Goal: Information Seeking & Learning: Learn about a topic

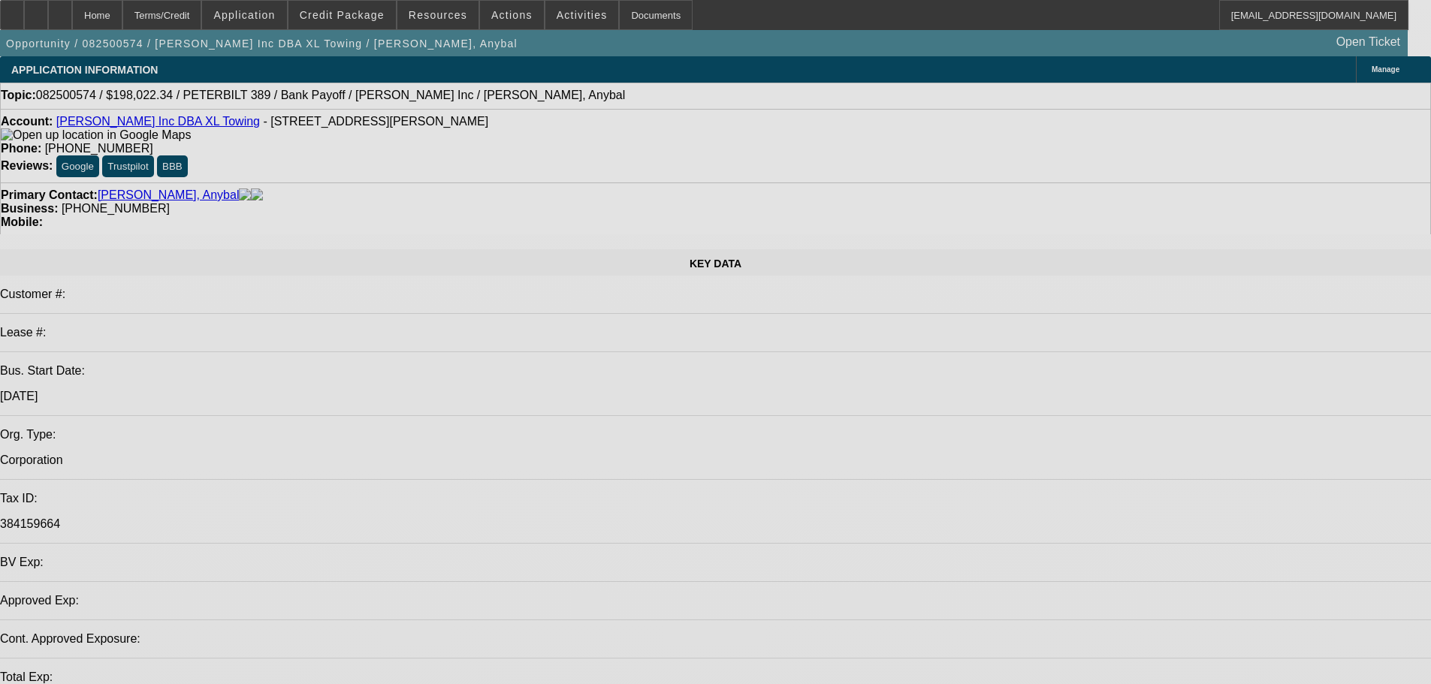
select select "0"
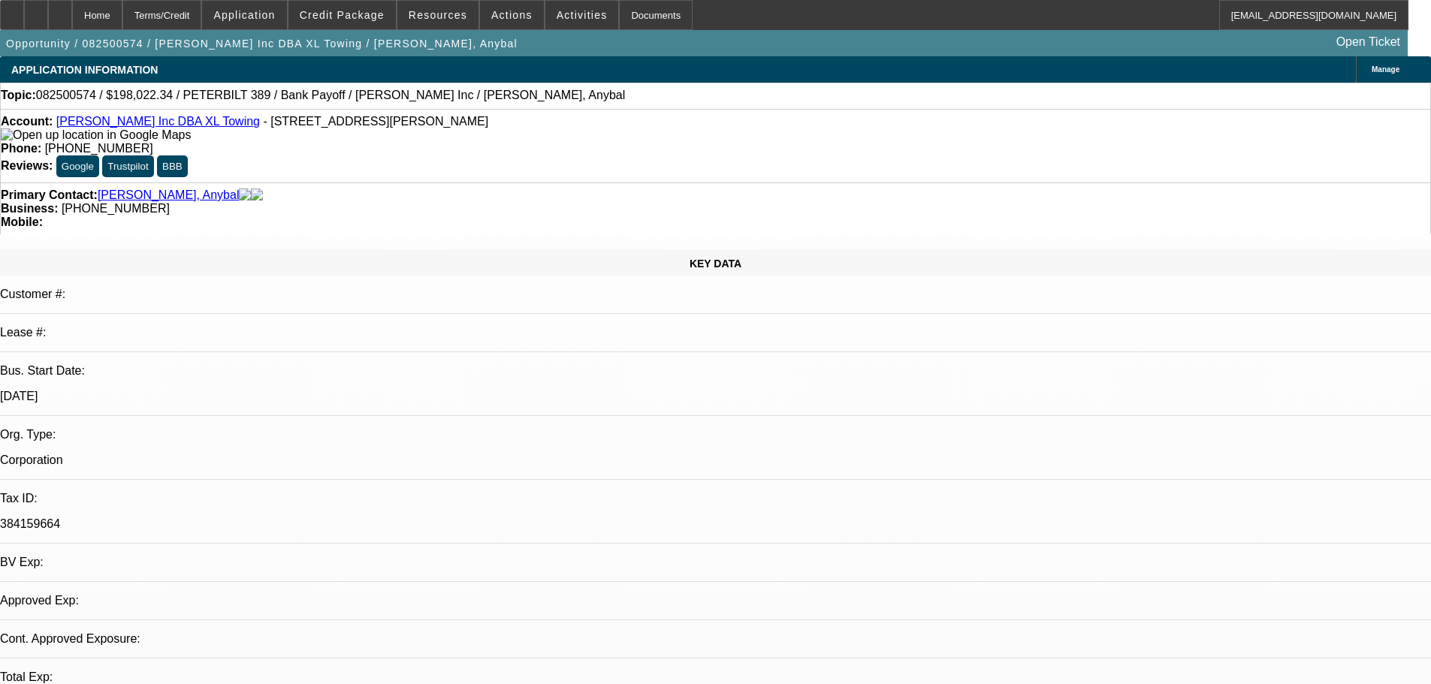
select select "2"
select select "0.15"
select select "4"
select select "0"
select select "2"
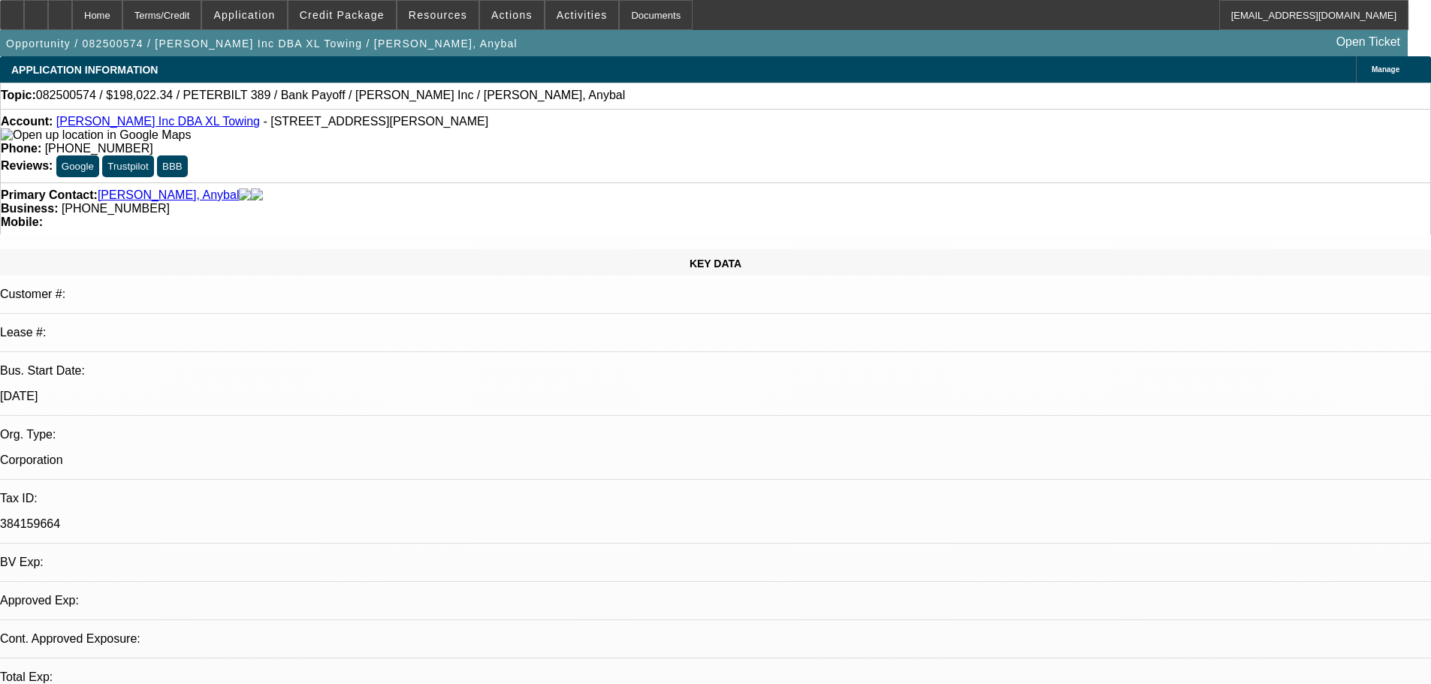
select select "0.15"
select select "4"
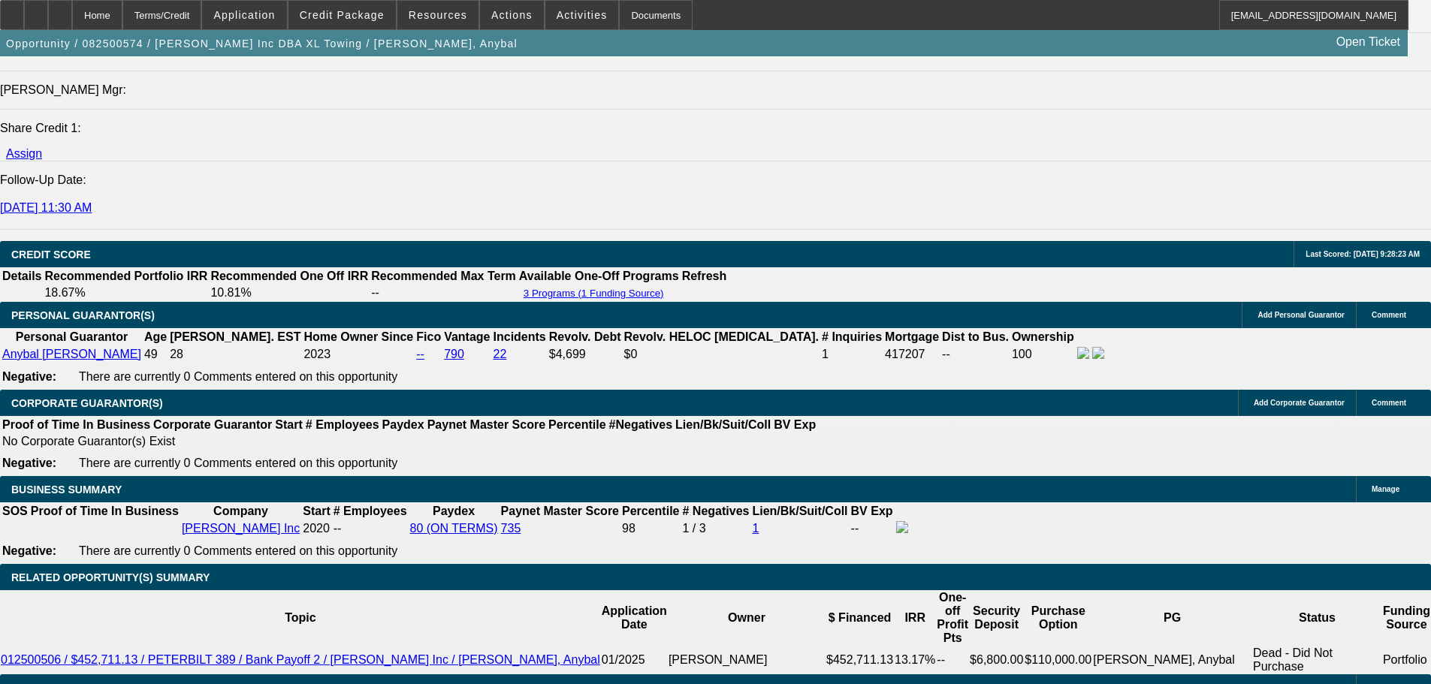
scroll to position [2253, 0]
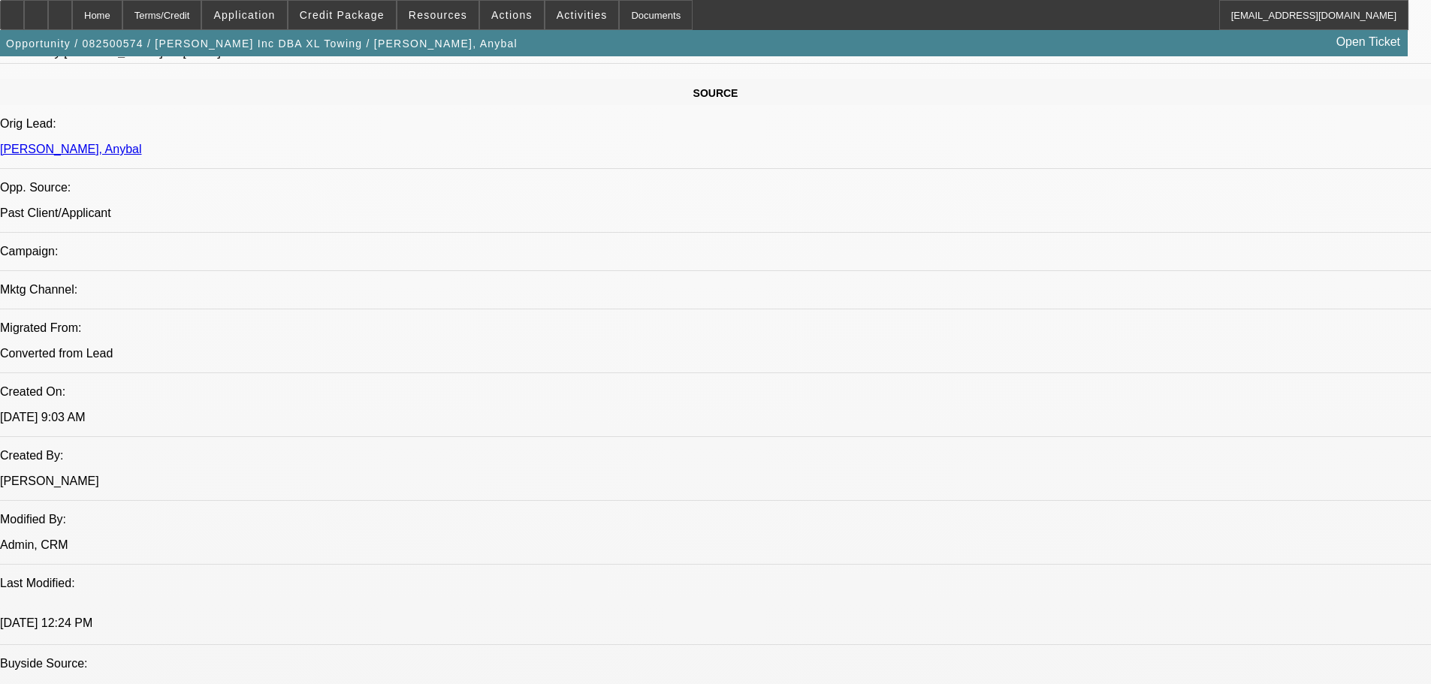
scroll to position [757, 0]
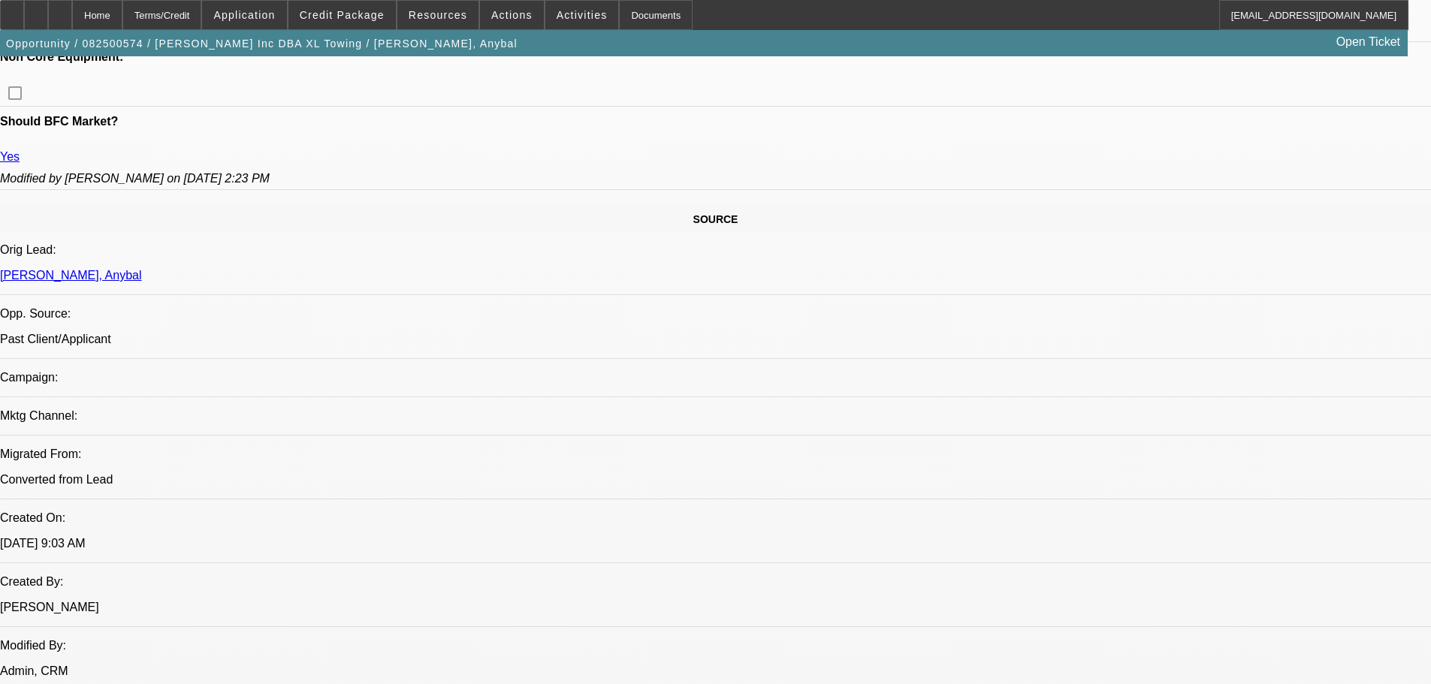
drag, startPoint x: 1068, startPoint y: 561, endPoint x: 1167, endPoint y: 563, distance: 99.2
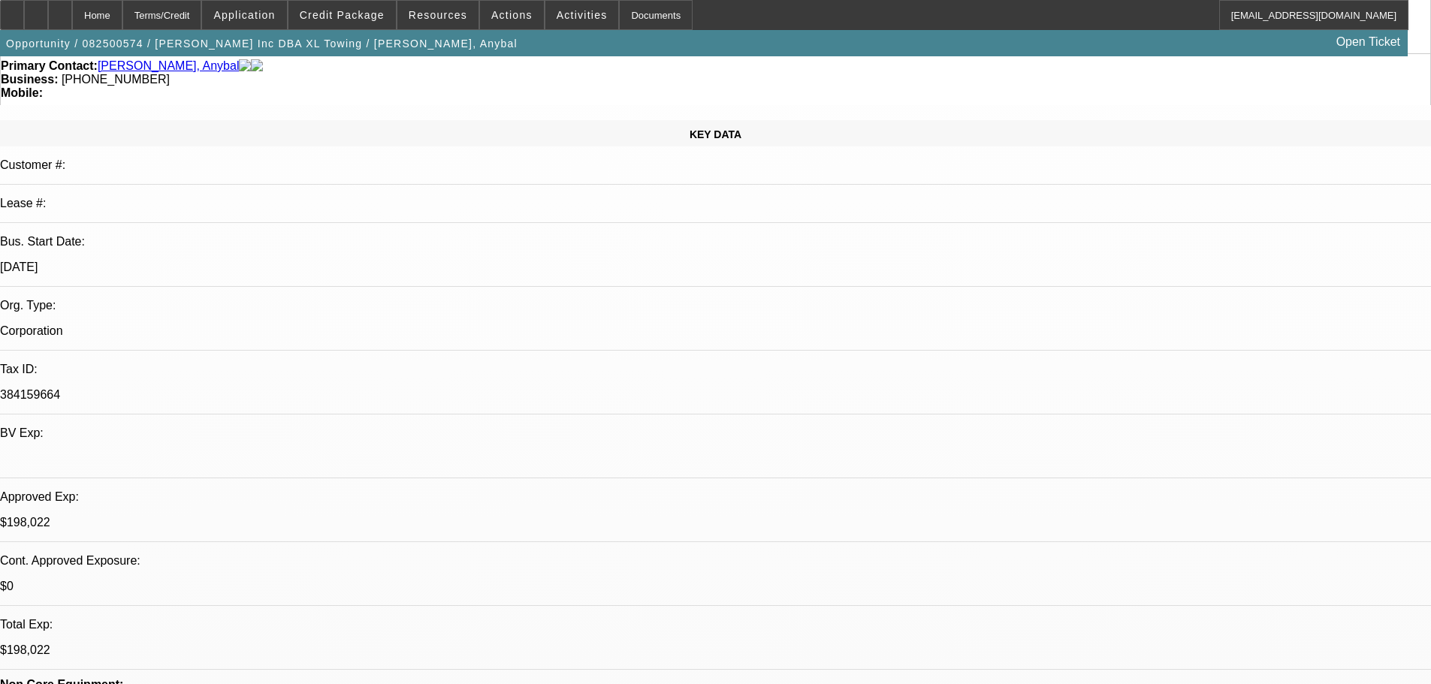
scroll to position [0, 0]
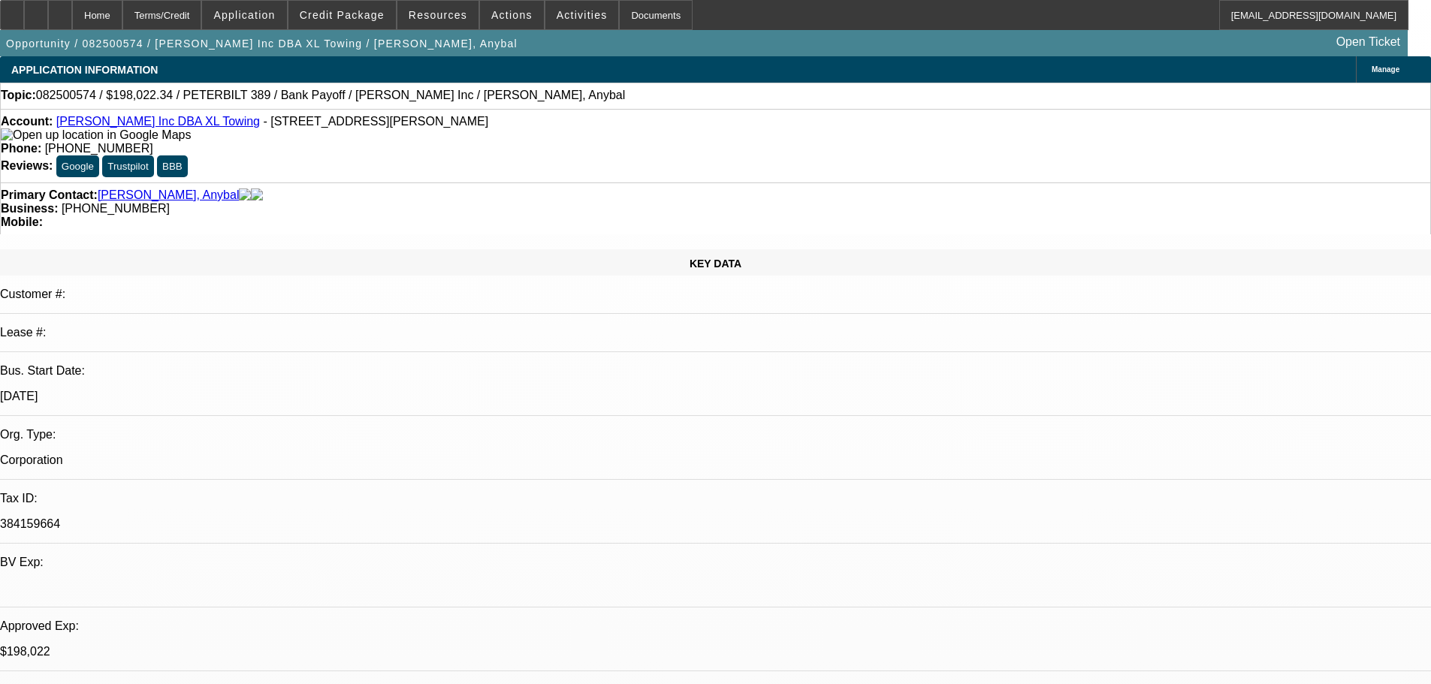
drag, startPoint x: 590, startPoint y: 125, endPoint x: 524, endPoint y: 131, distance: 65.7
click at [153, 142] on span "[PHONE_NUMBER]" at bounding box center [99, 148] width 108 height 13
copy span "[PHONE_NUMBER]"
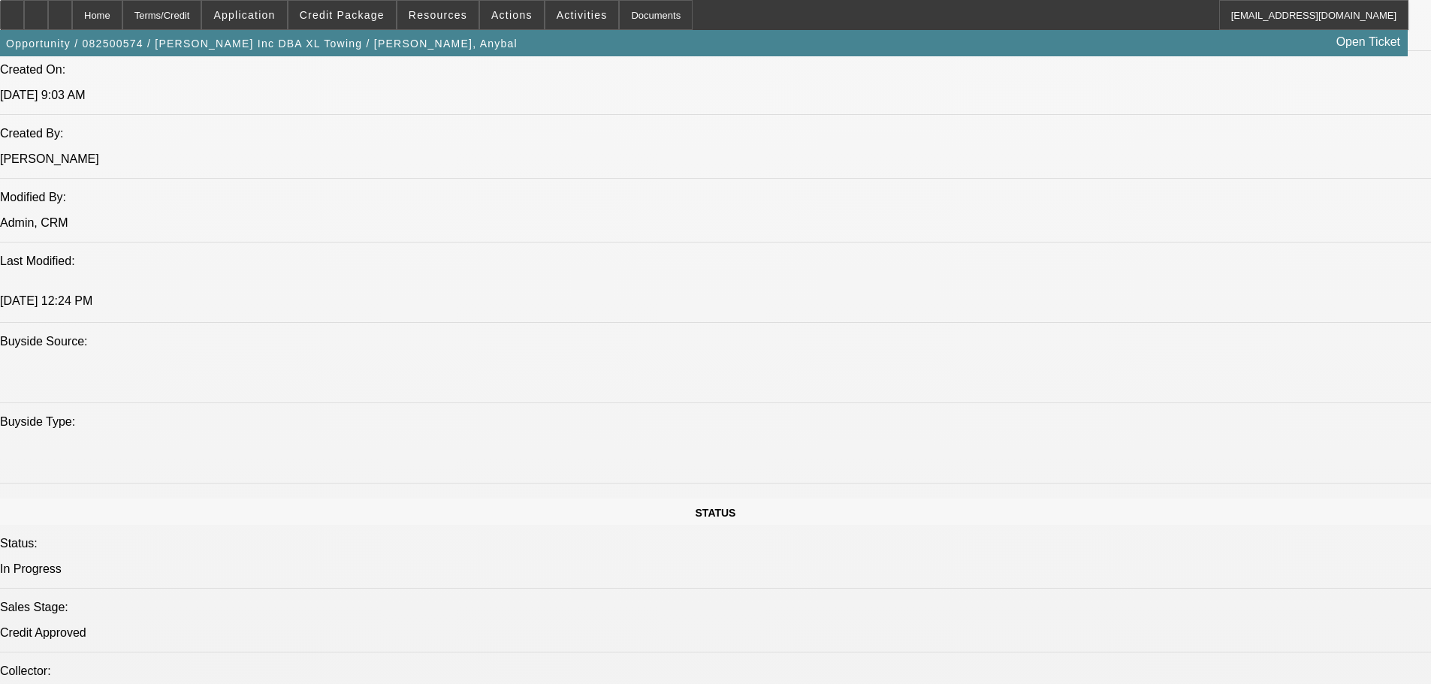
scroll to position [1202, 0]
drag, startPoint x: 427, startPoint y: 287, endPoint x: 447, endPoint y: 280, distance: 20.7
drag, startPoint x: 464, startPoint y: 281, endPoint x: 421, endPoint y: 282, distance: 42.8
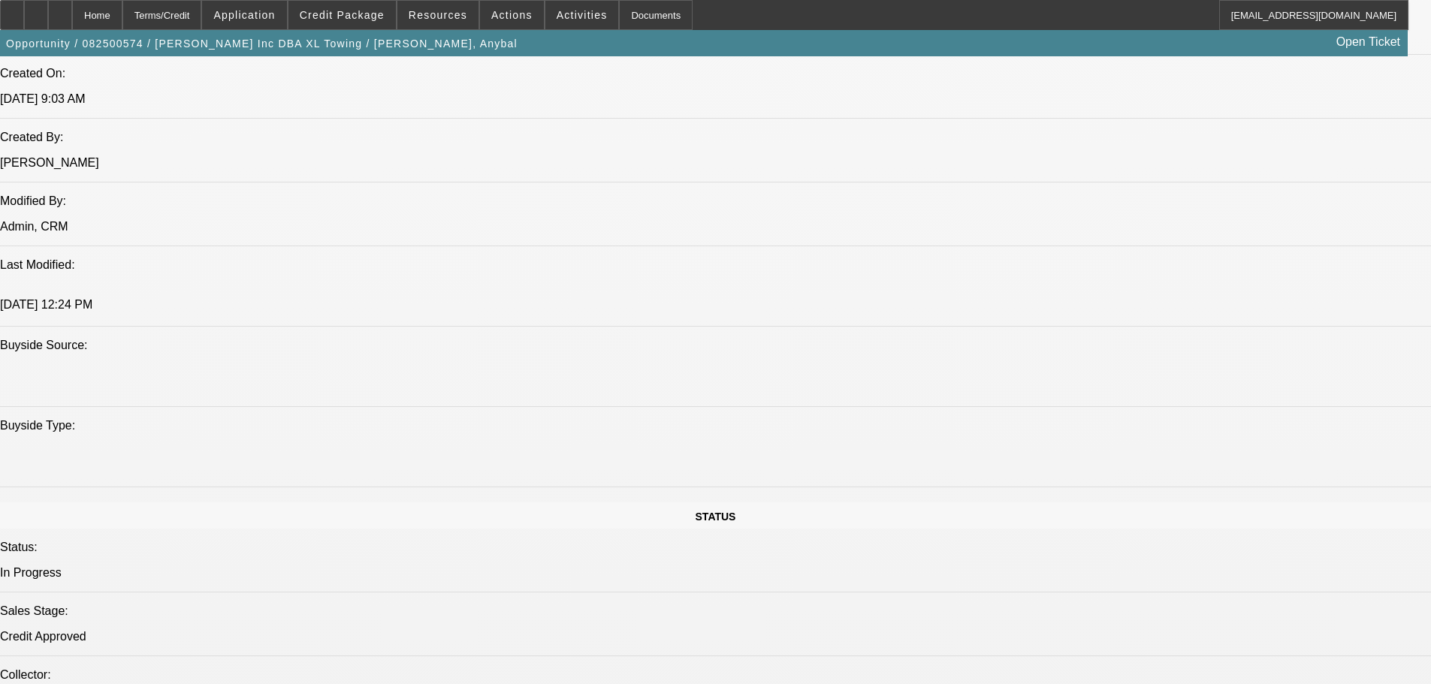
drag, startPoint x: 426, startPoint y: 288, endPoint x: 472, endPoint y: 285, distance: 46.7
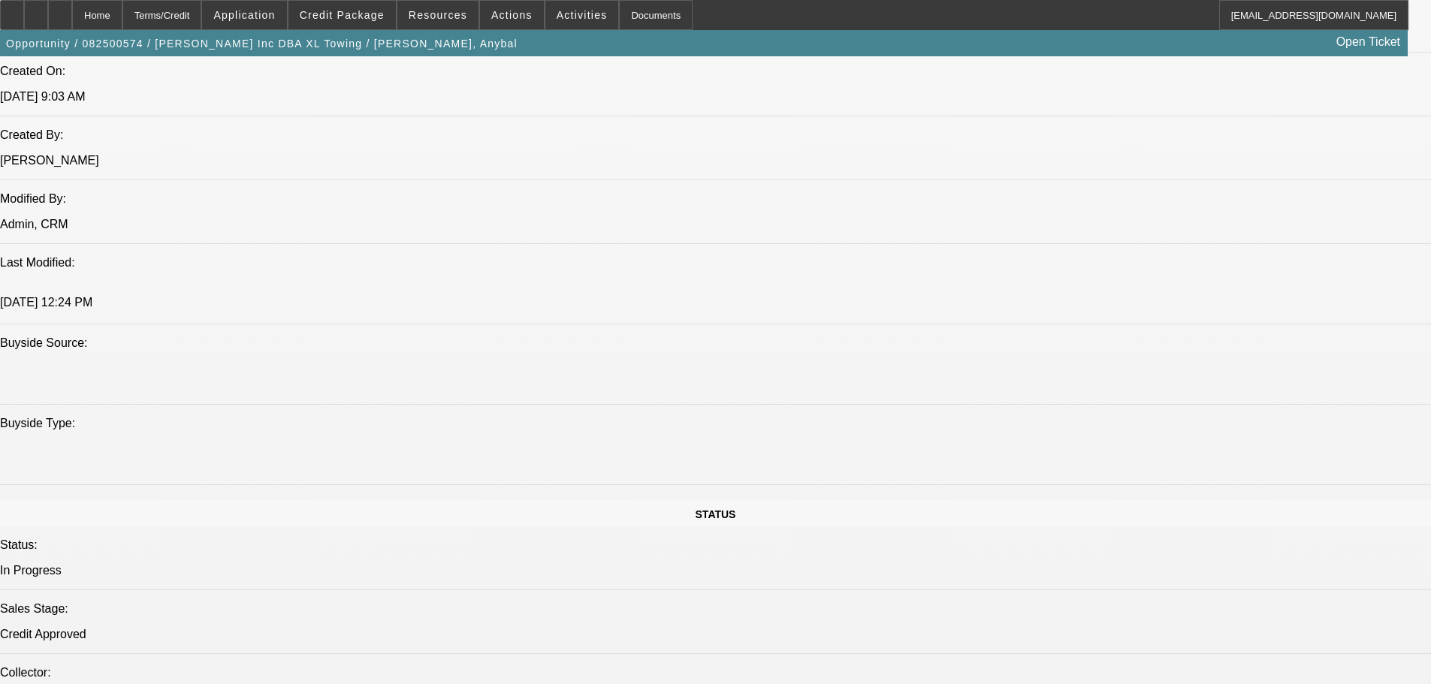
scroll to position [1051, 0]
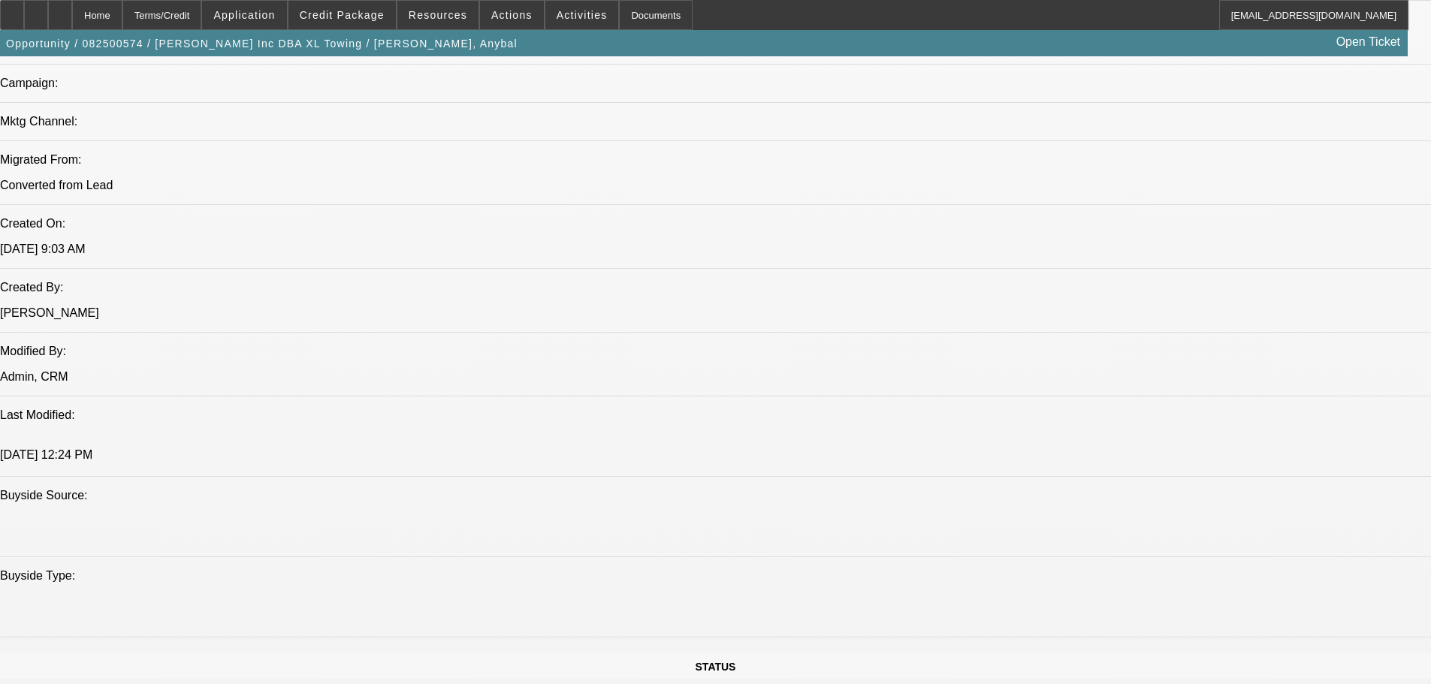
drag, startPoint x: 659, startPoint y: 403, endPoint x: 677, endPoint y: 398, distance: 18.6
drag, startPoint x: 681, startPoint y: 434, endPoint x: 662, endPoint y: 441, distance: 20.0
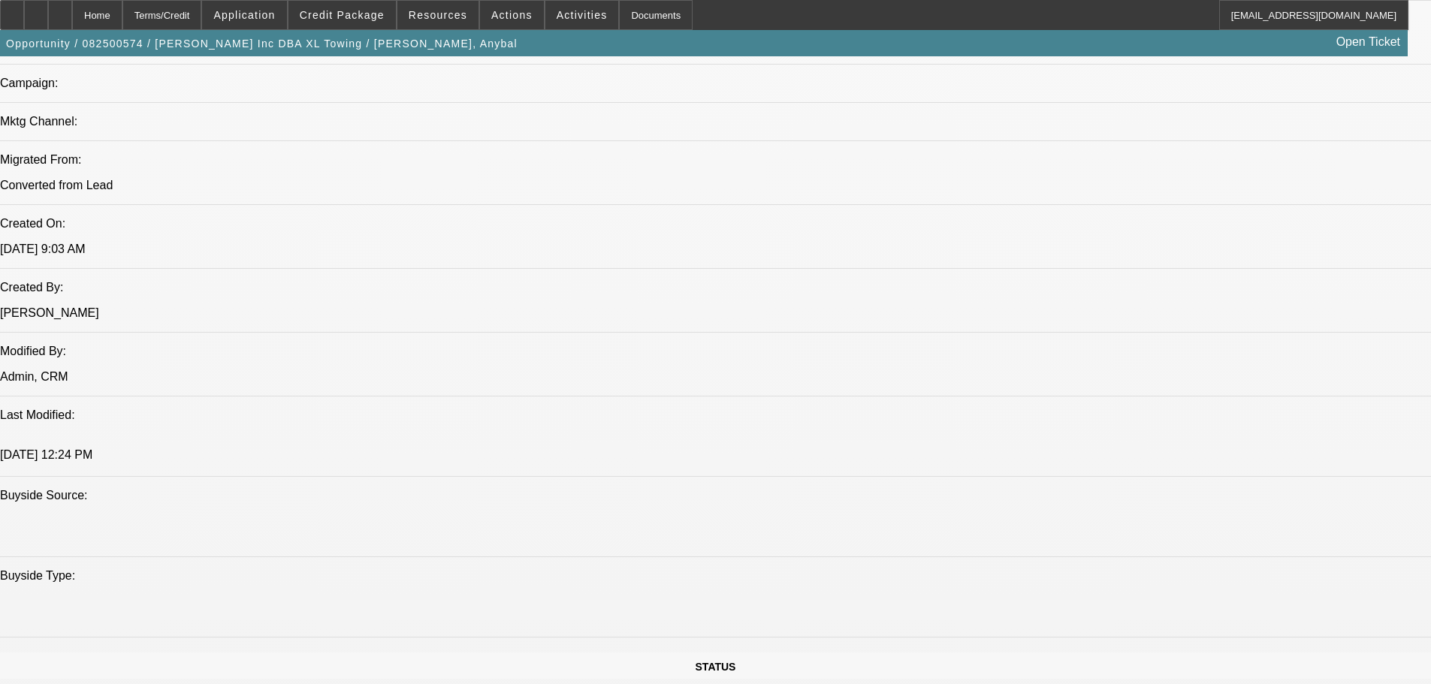
drag, startPoint x: 659, startPoint y: 438, endPoint x: 674, endPoint y: 438, distance: 15.0
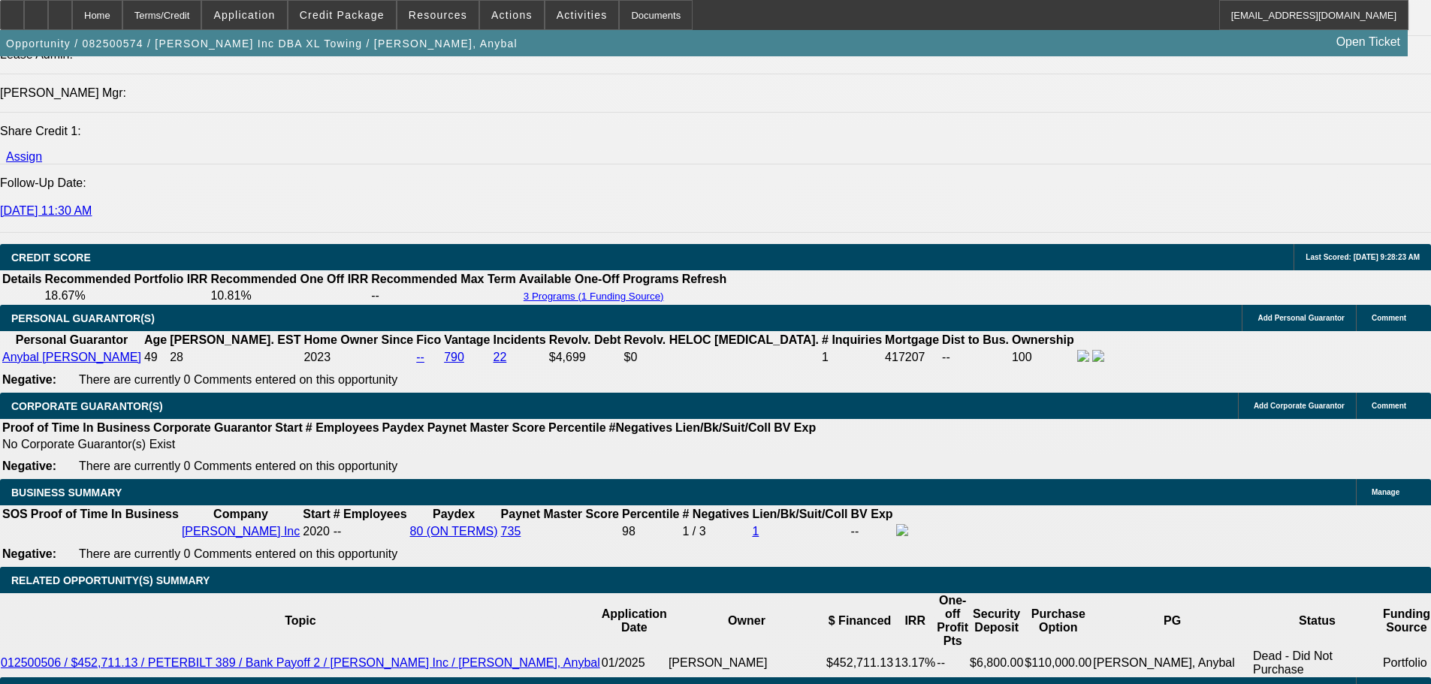
scroll to position [1953, 0]
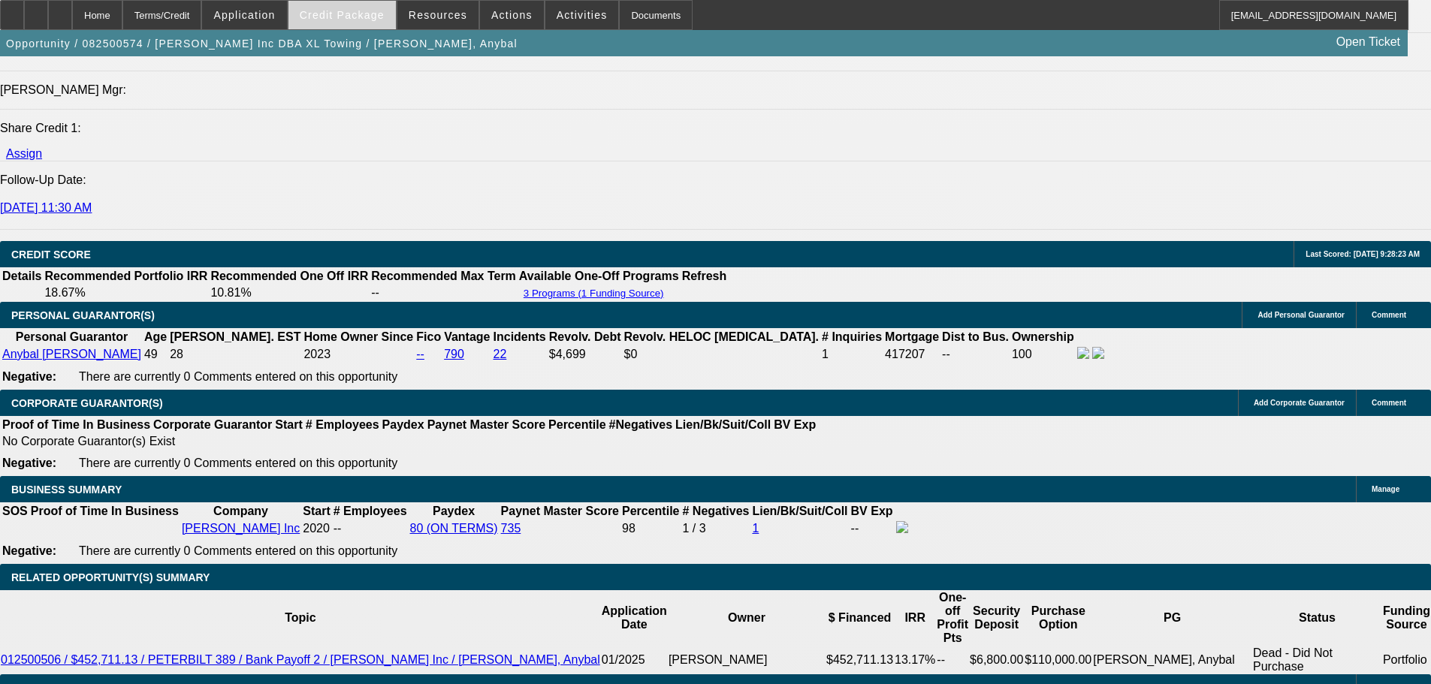
click at [348, 20] on span "Credit Package" at bounding box center [342, 15] width 85 height 12
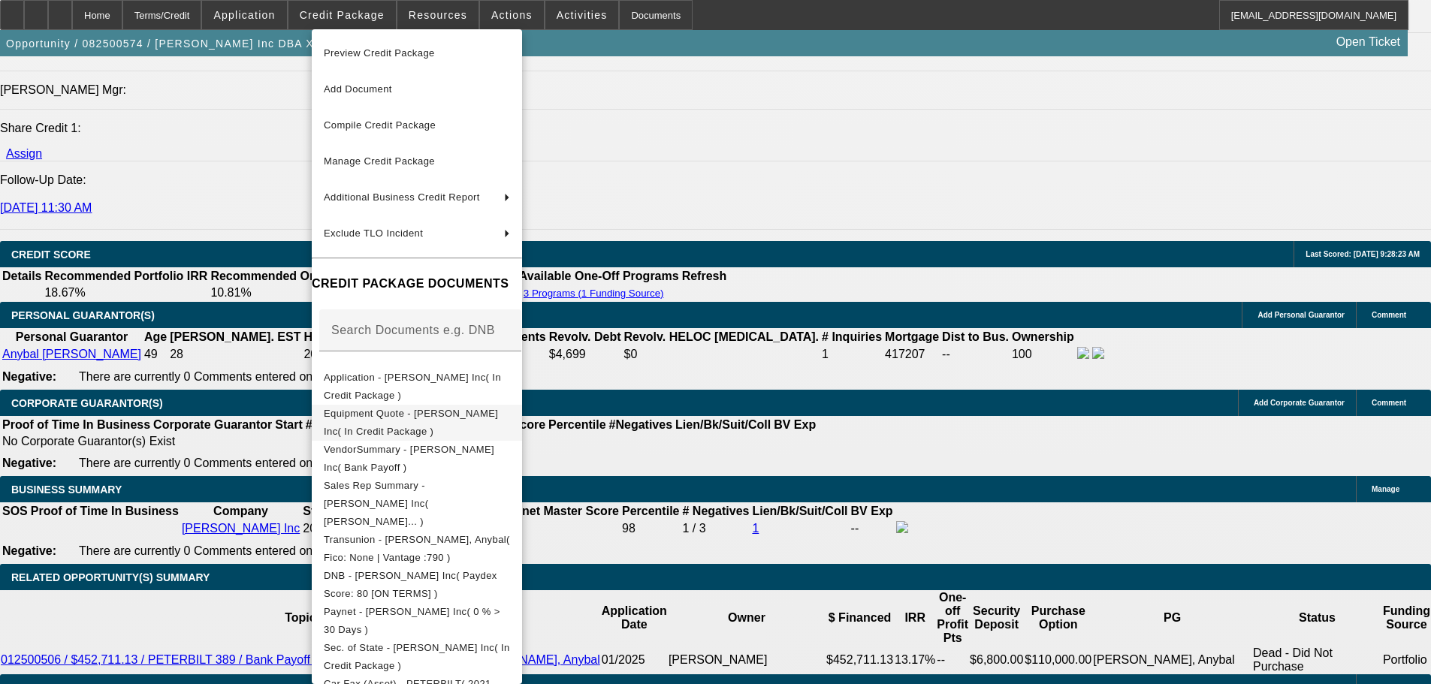
click at [496, 407] on button "Equipment Quote - Yepez Inc( In Credit Package )" at bounding box center [417, 423] width 210 height 36
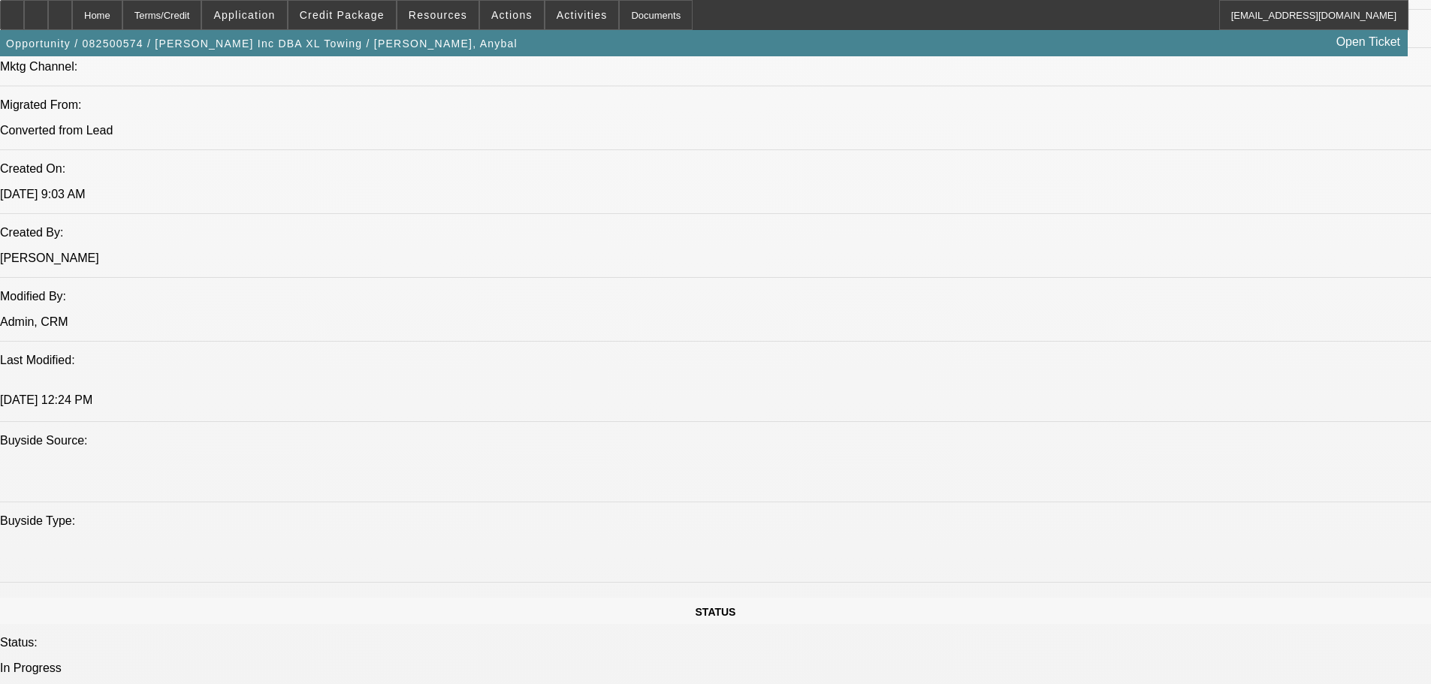
scroll to position [1202, 0]
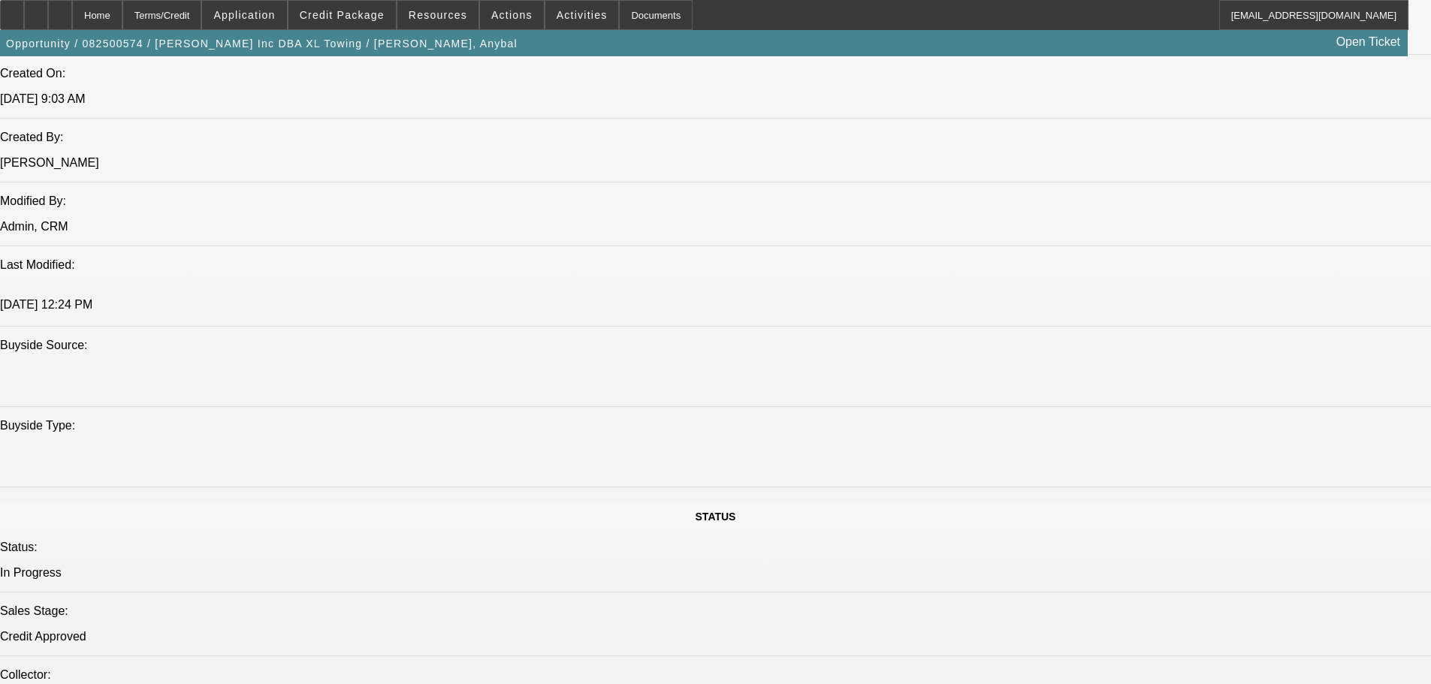
drag, startPoint x: 505, startPoint y: 149, endPoint x: 535, endPoint y: 145, distance: 29.5
drag, startPoint x: 472, startPoint y: 150, endPoint x: 432, endPoint y: 152, distance: 39.9
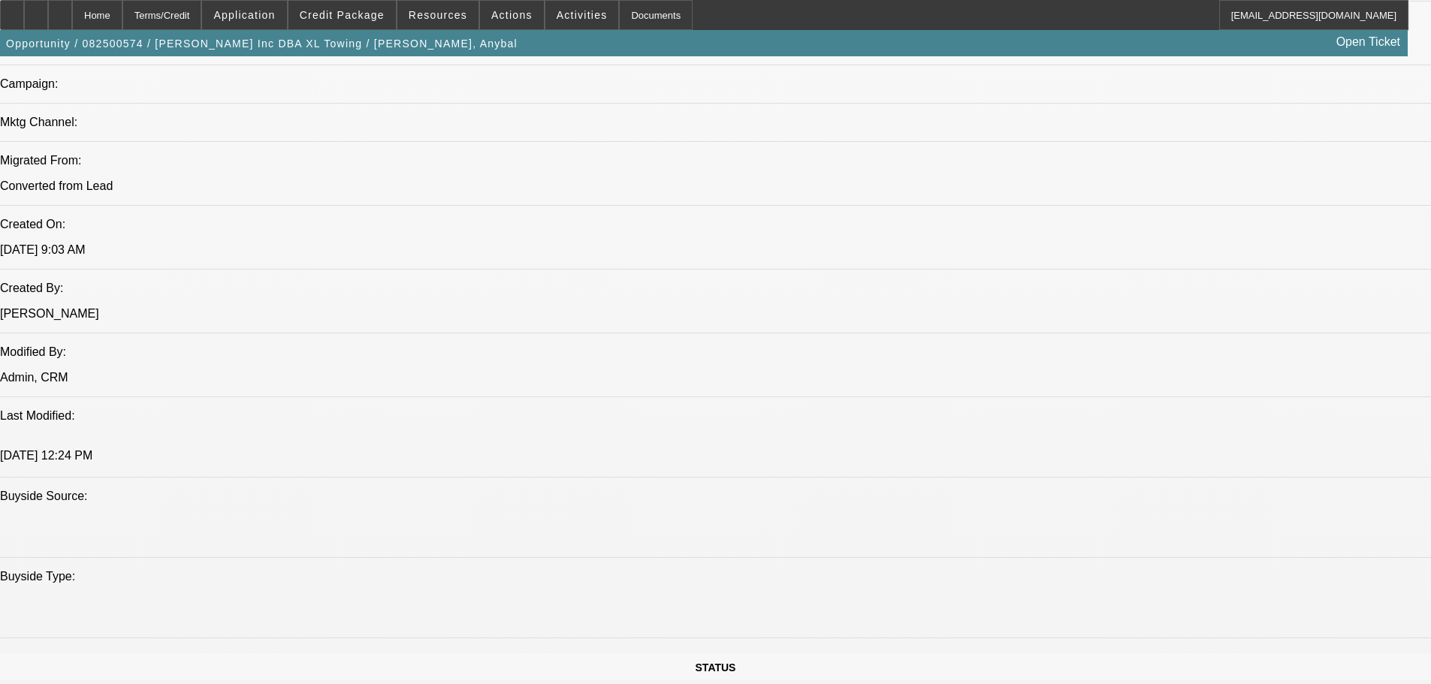
scroll to position [1051, 0]
click at [330, 8] on span at bounding box center [341, 15] width 107 height 36
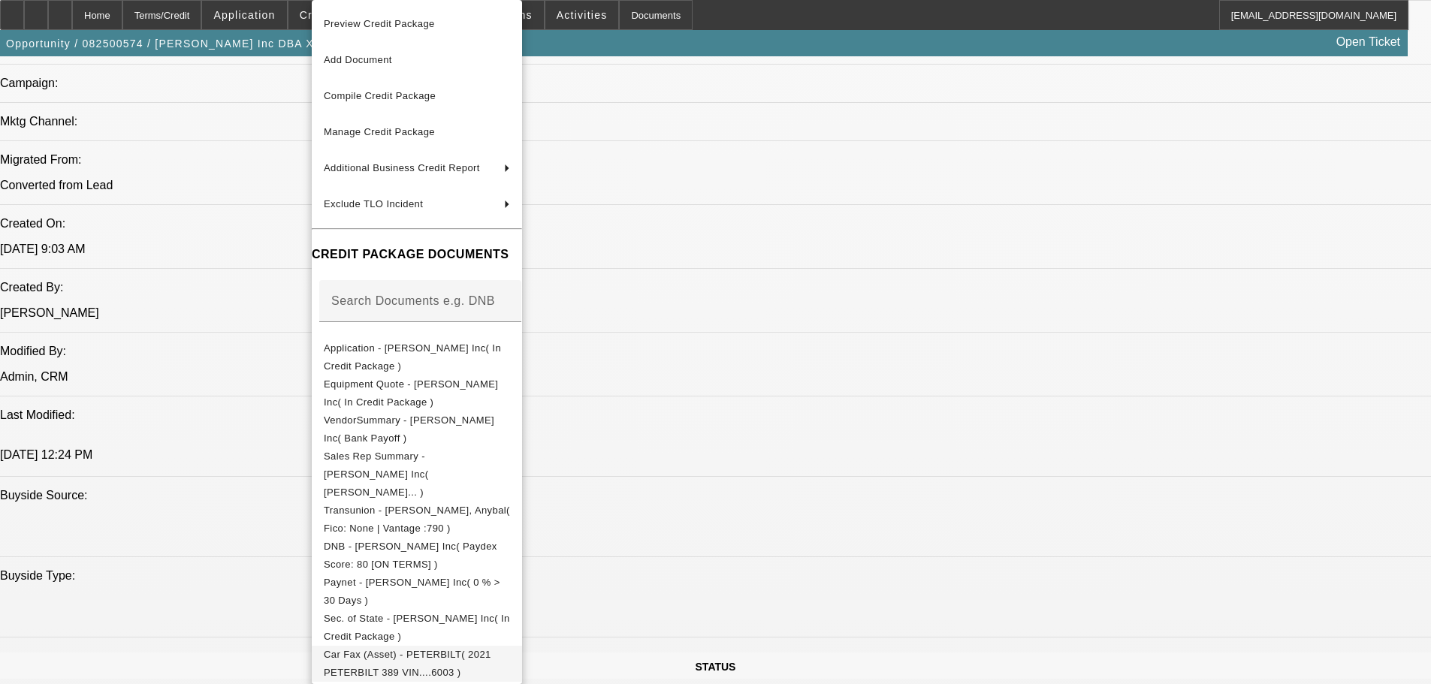
scroll to position [135, 0]
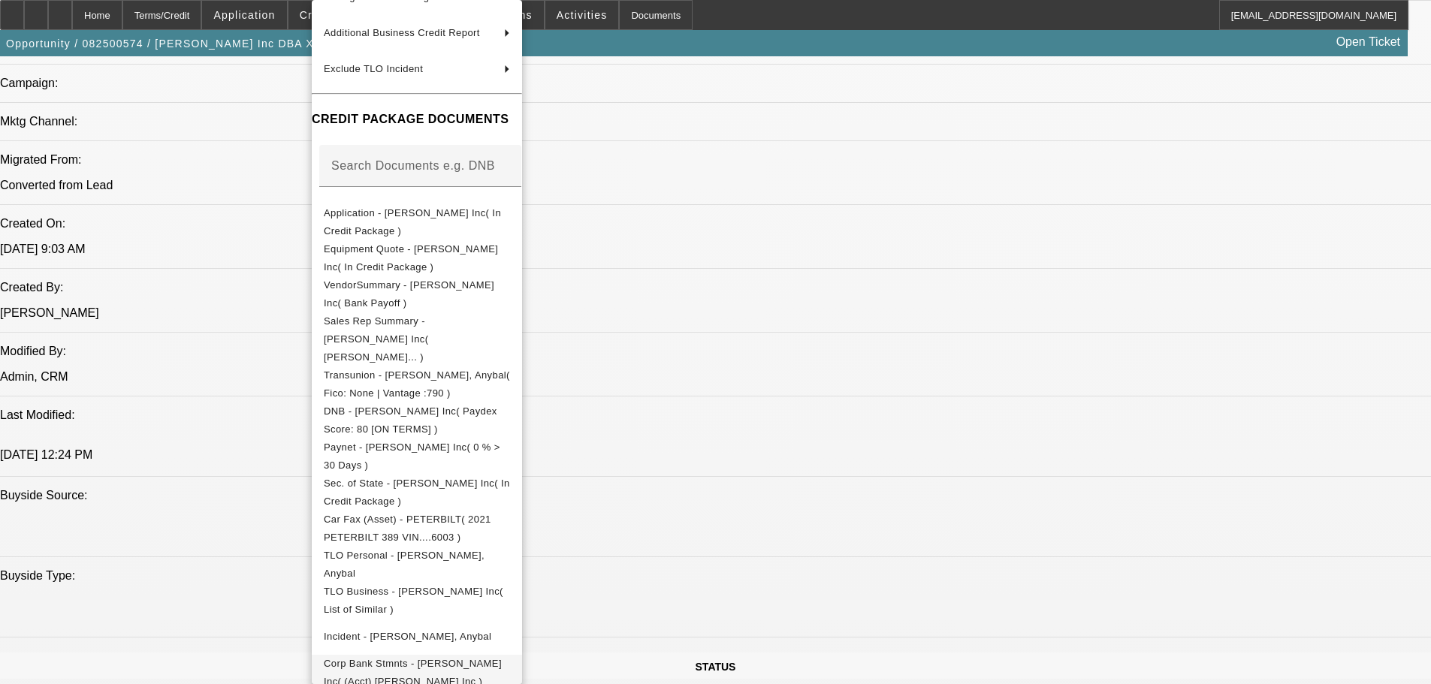
click at [481, 655] on button "Corp Bank Stmnts - Yepez Inc( (Acct) Yepez Inc )" at bounding box center [417, 673] width 210 height 36
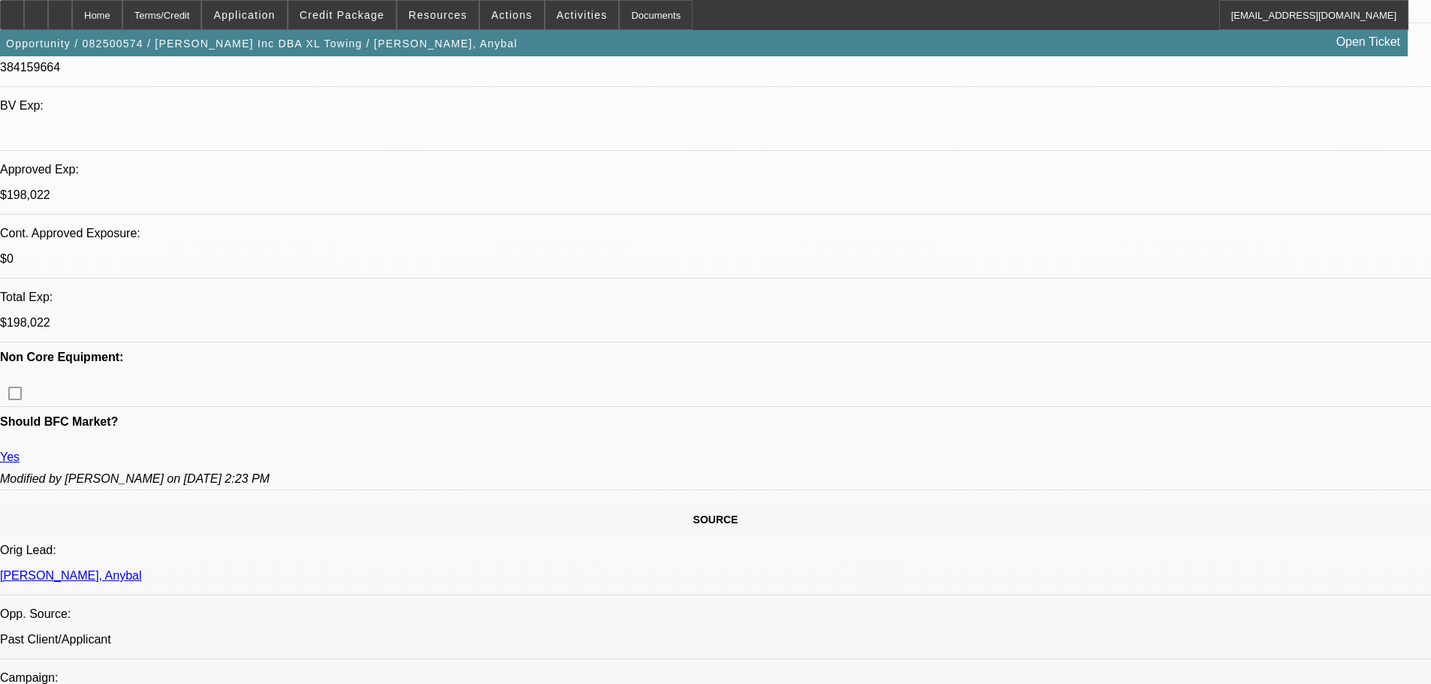
scroll to position [0, 0]
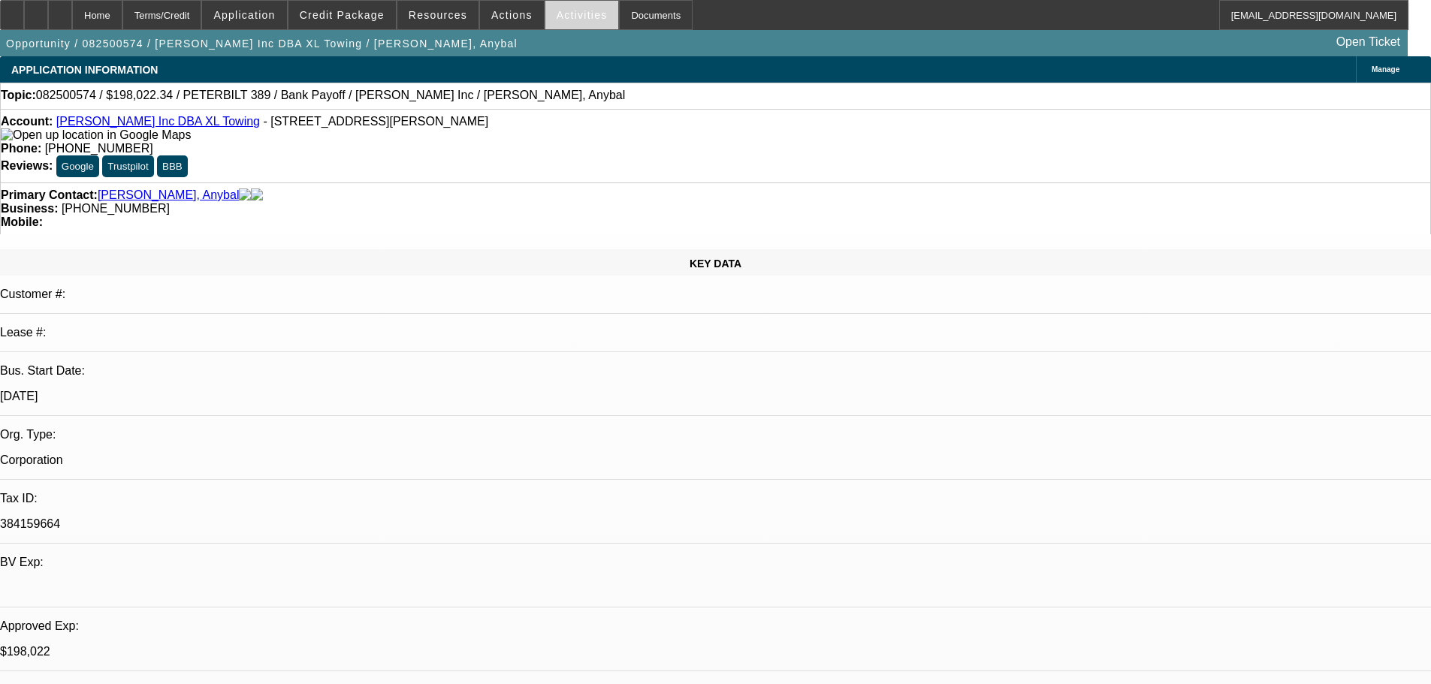
click at [574, 14] on span "Activities" at bounding box center [582, 15] width 51 height 12
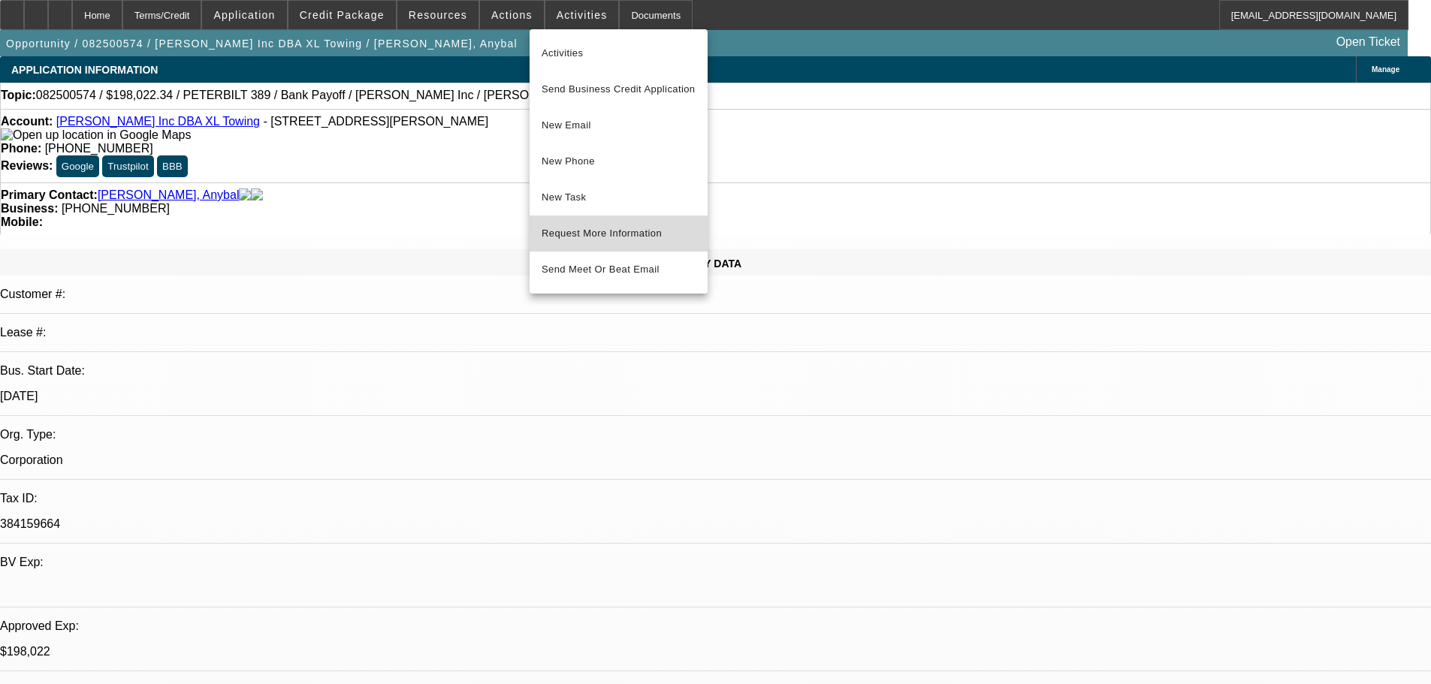
click at [644, 227] on span "Request More Information" at bounding box center [619, 234] width 154 height 18
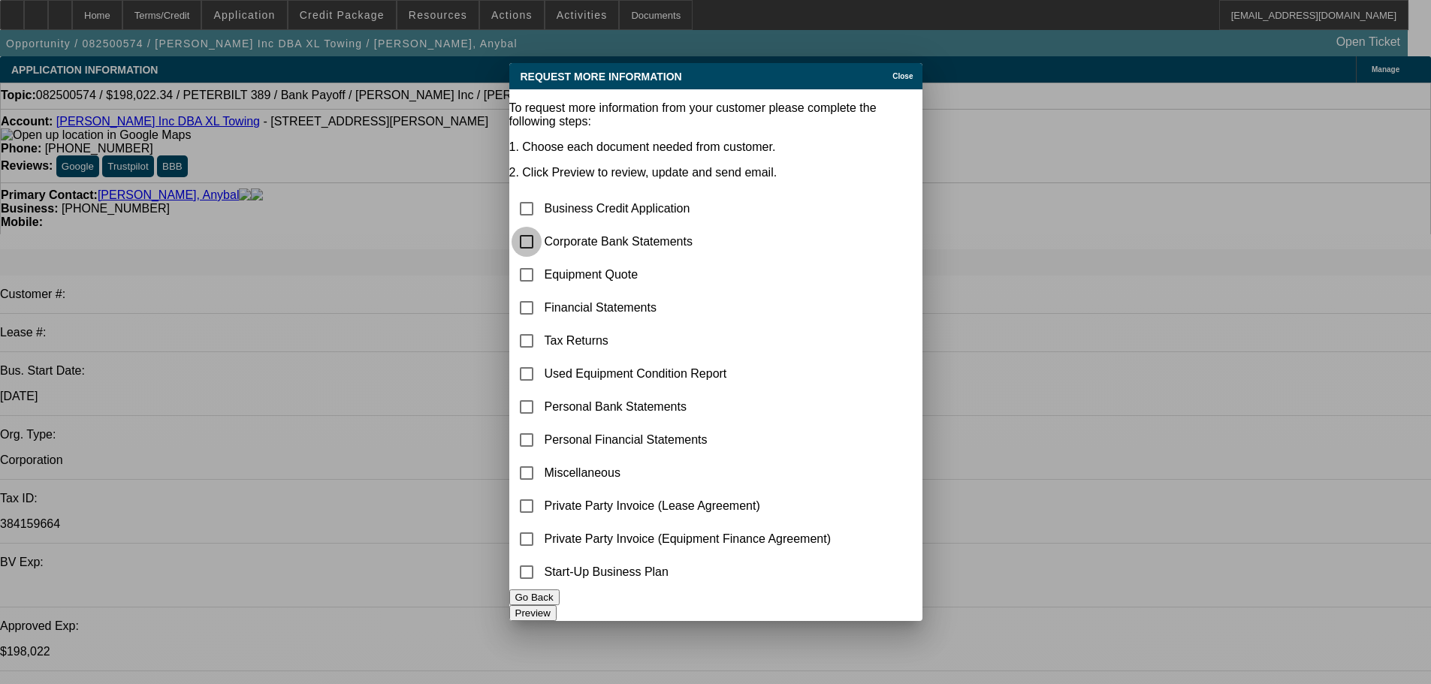
click at [542, 227] on input "checkbox" at bounding box center [526, 242] width 30 height 30
checkbox input "true"
click at [557, 605] on button "Preview" at bounding box center [532, 613] width 47 height 16
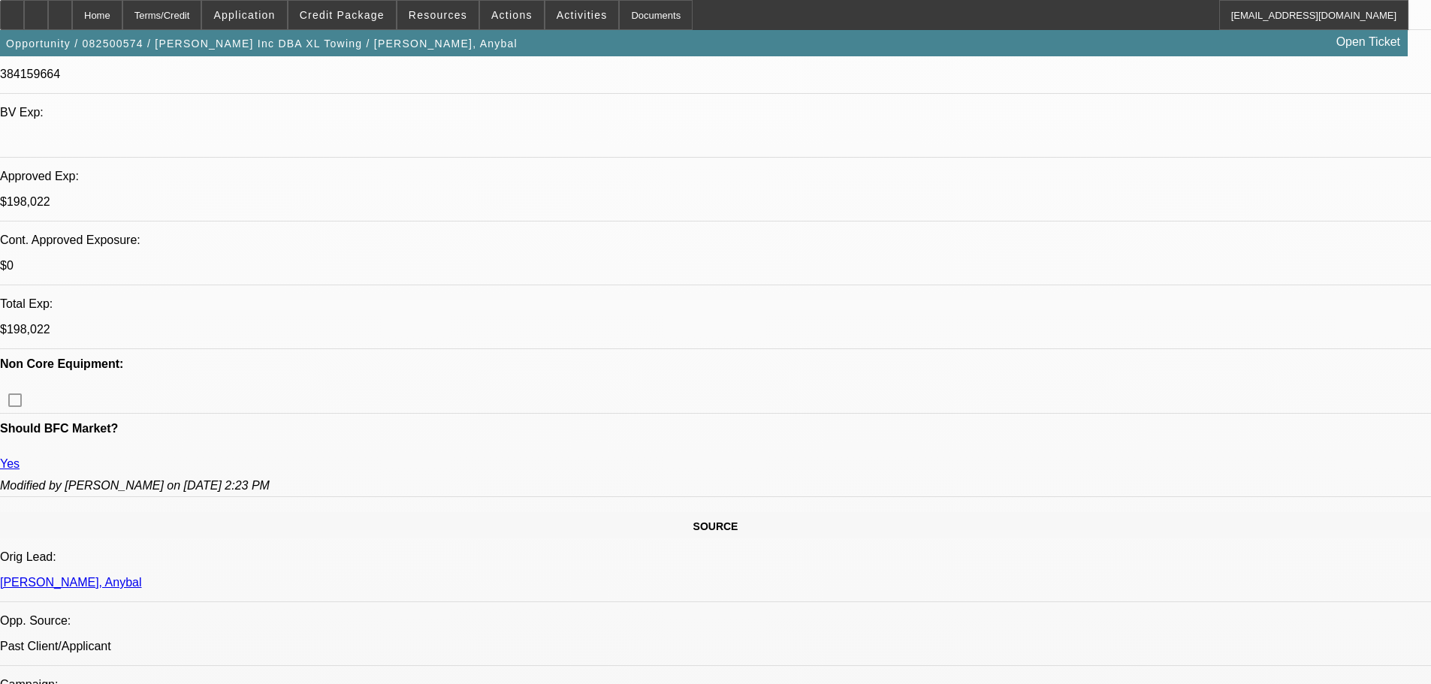
scroll to position [451, 0]
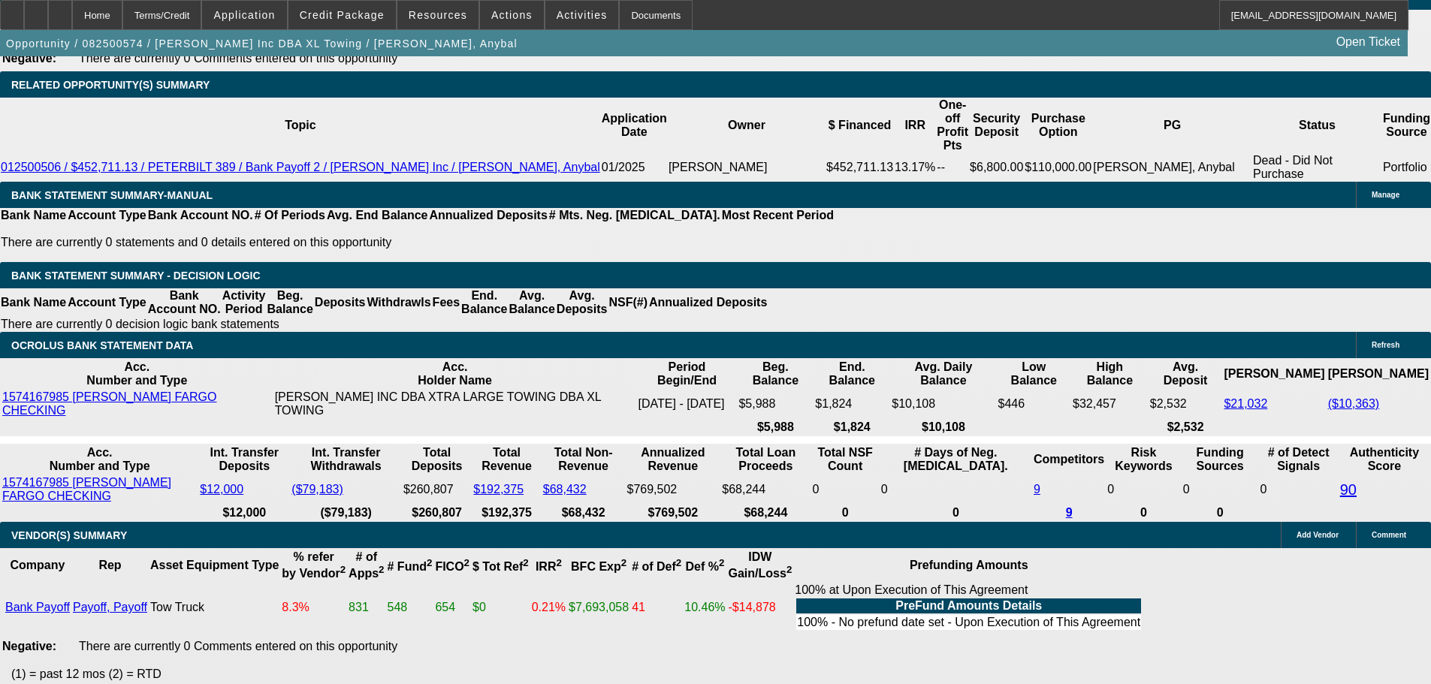
scroll to position [2409, 0]
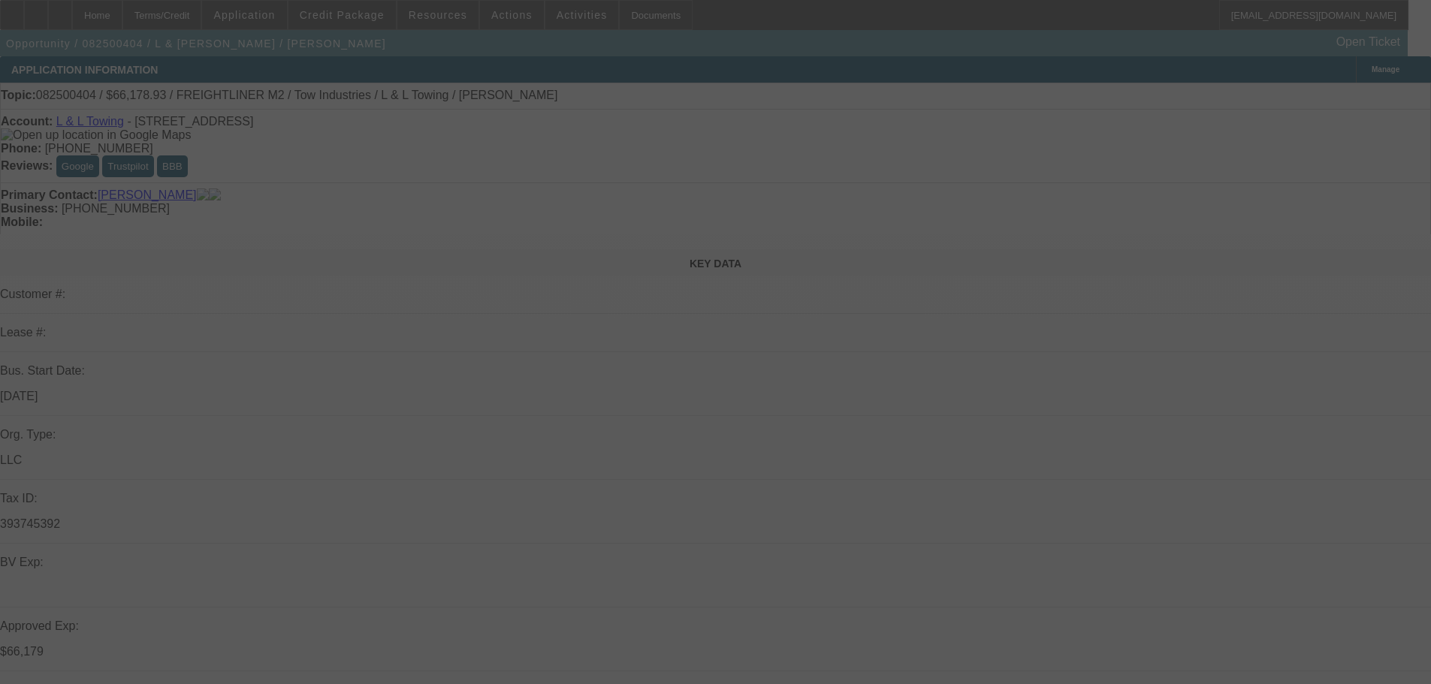
select select "0"
select select "2"
select select "0.1"
select select "4"
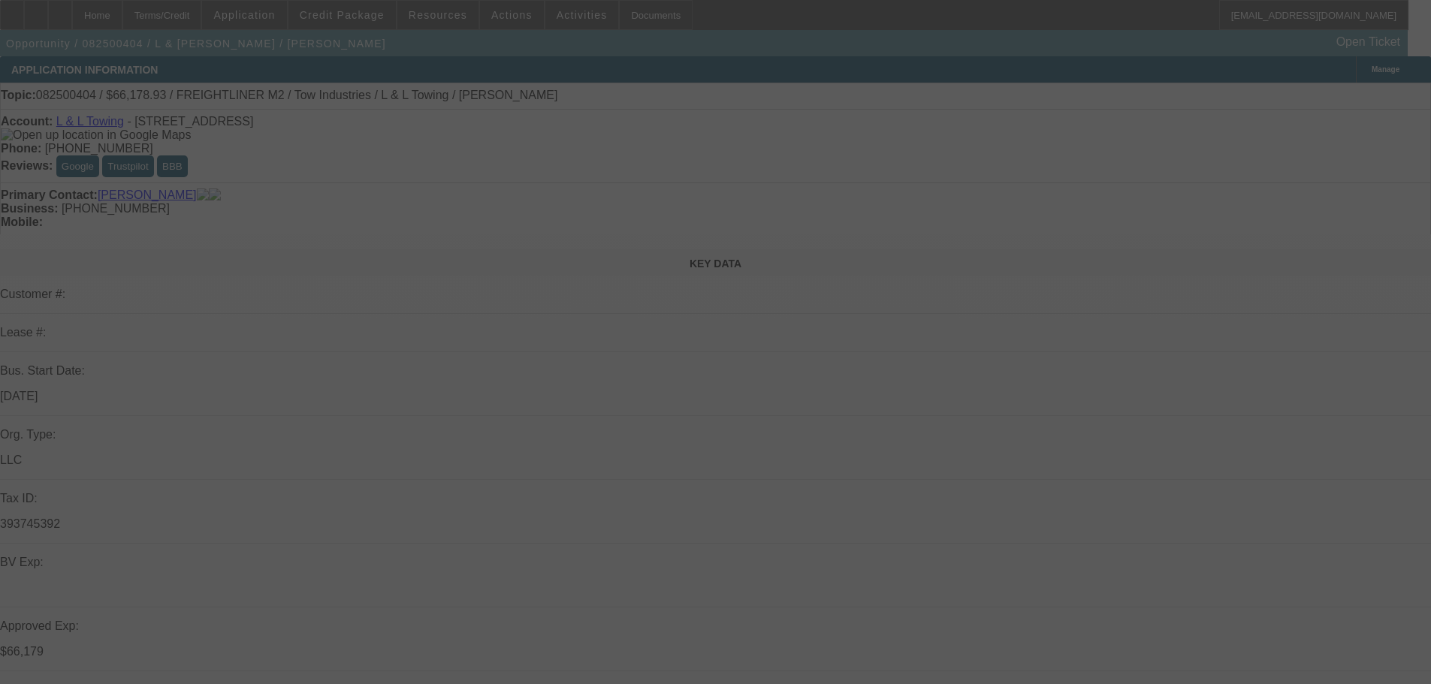
select select "0"
select select "2"
select select "0.1"
select select "4"
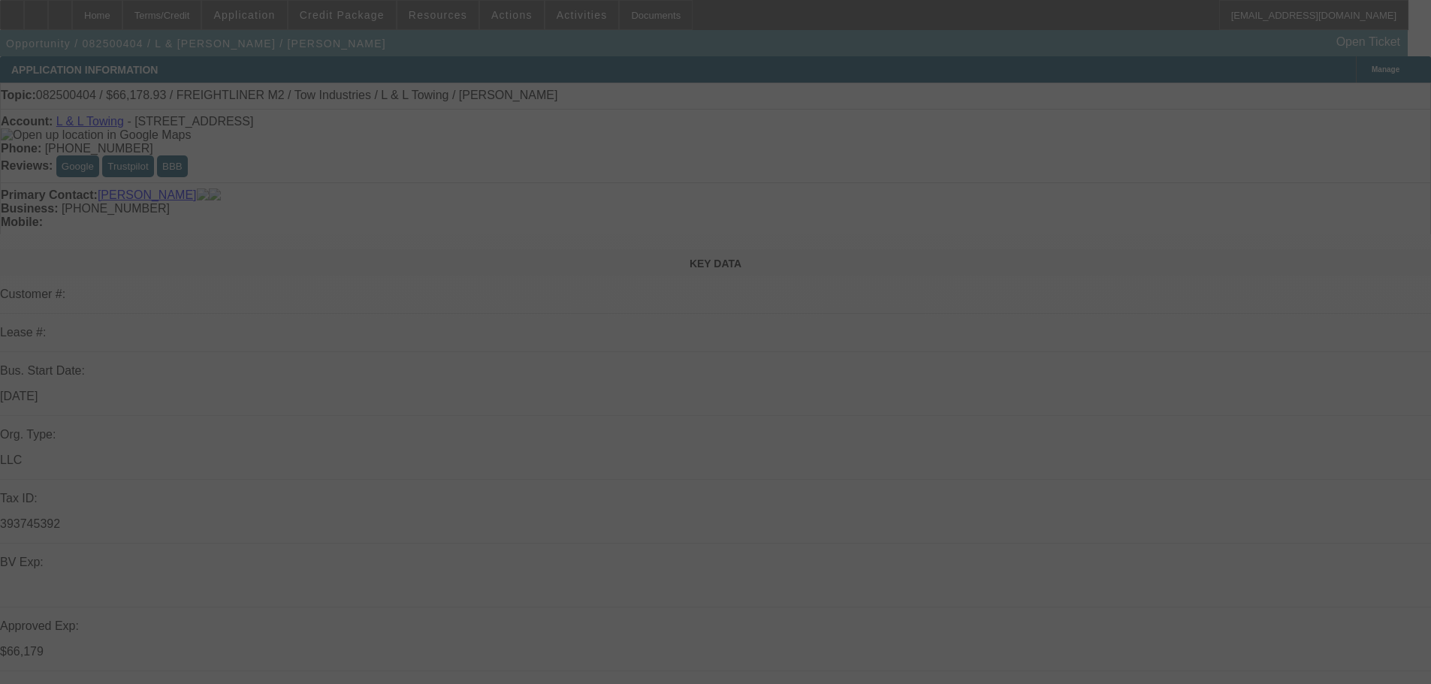
select select "0"
select select "2"
select select "0.1"
select select "4"
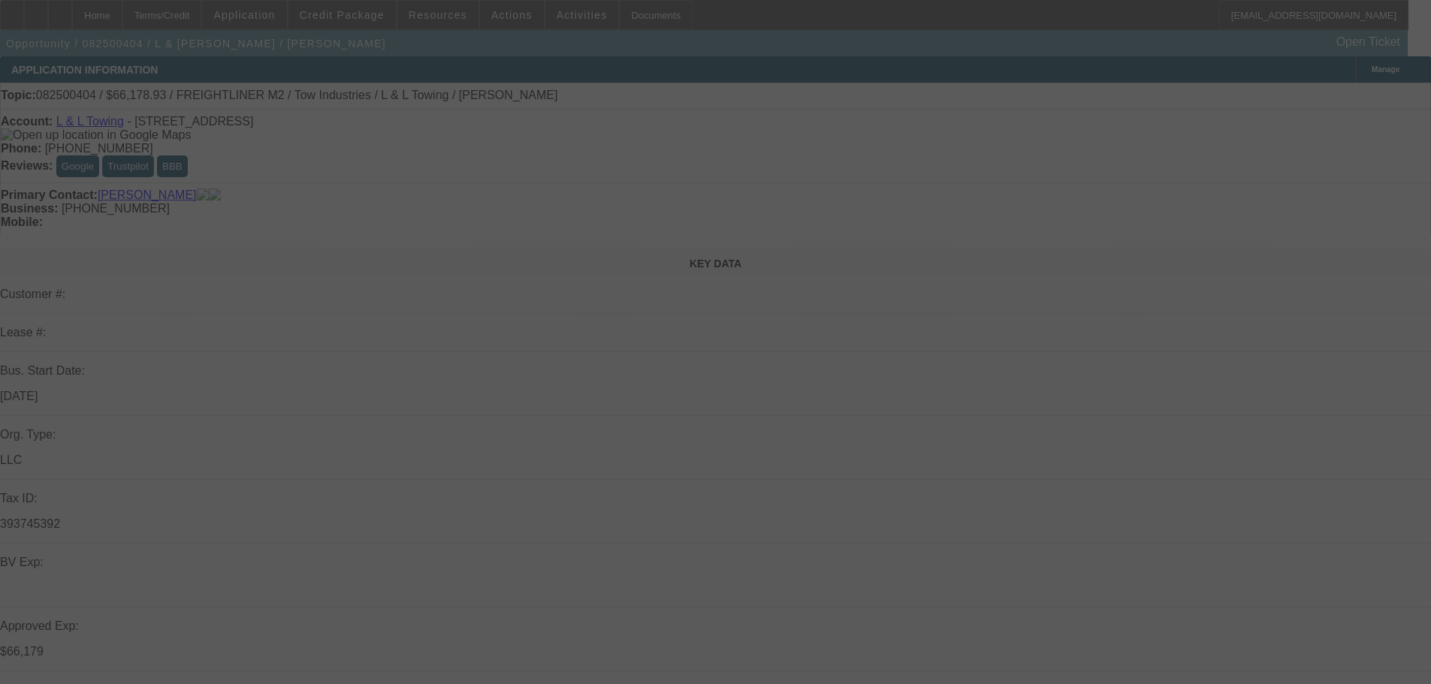
select select "0.15"
select select "2"
select select "0.1"
select select "4"
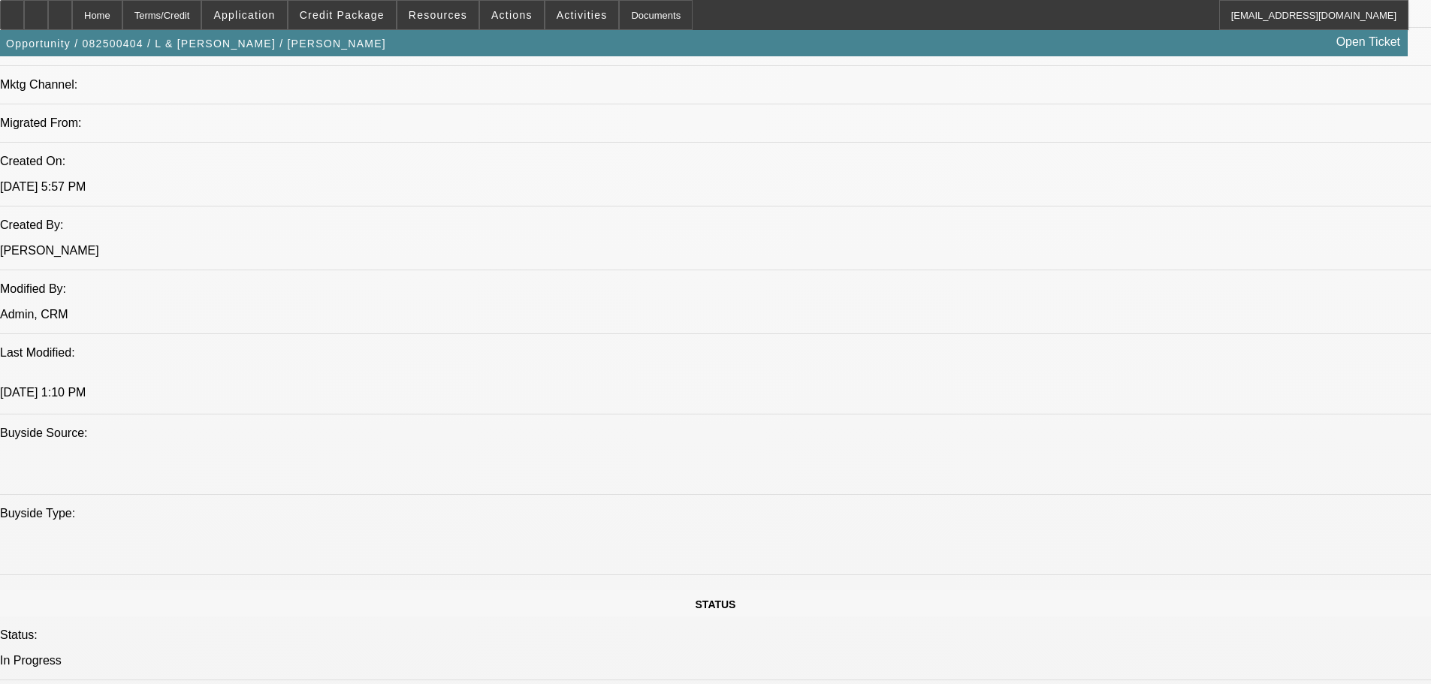
scroll to position [150, 0]
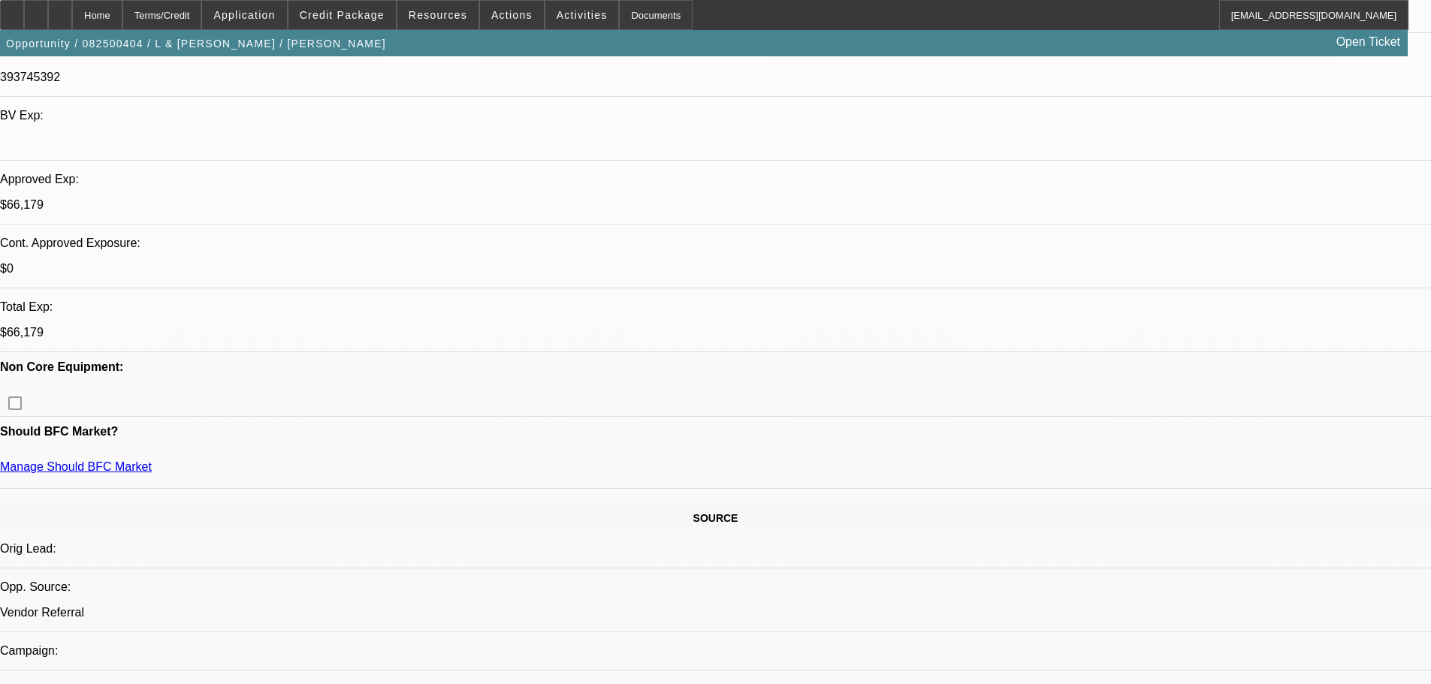
scroll to position [451, 0]
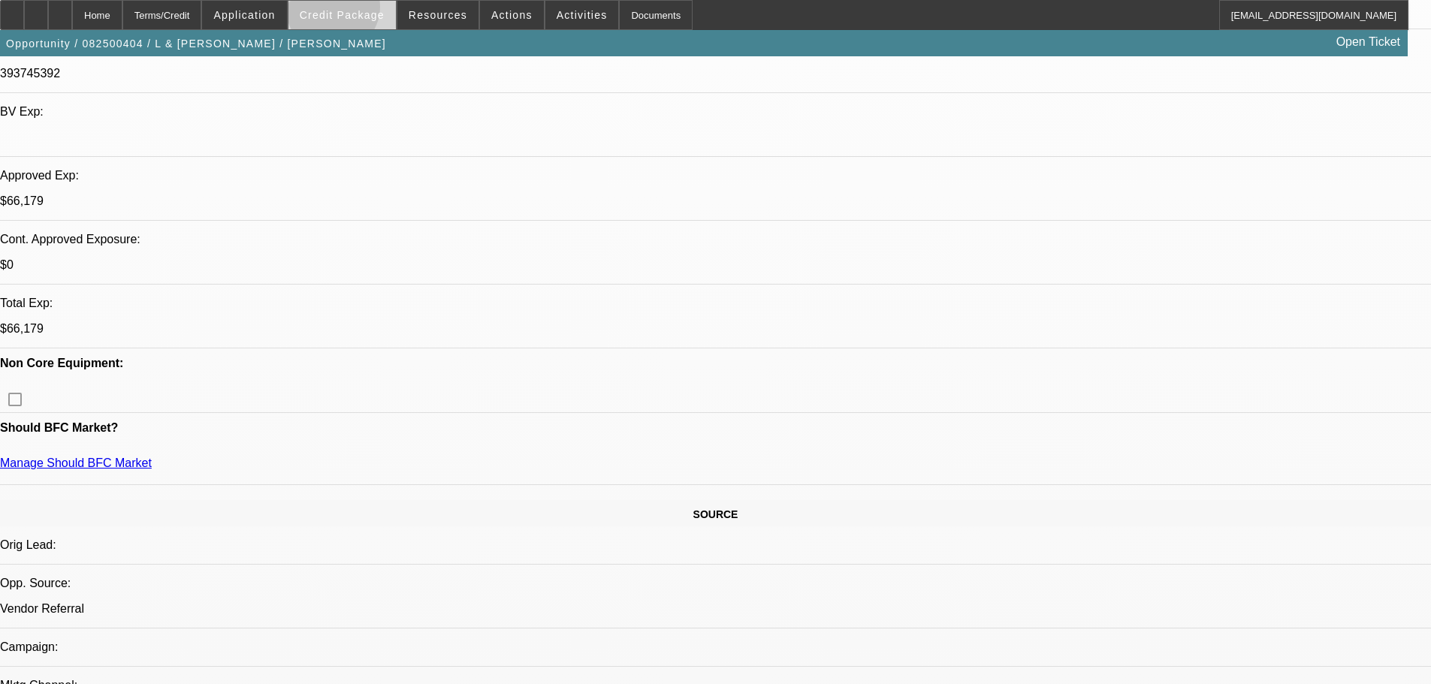
click at [357, 11] on span "Credit Package" at bounding box center [342, 15] width 85 height 12
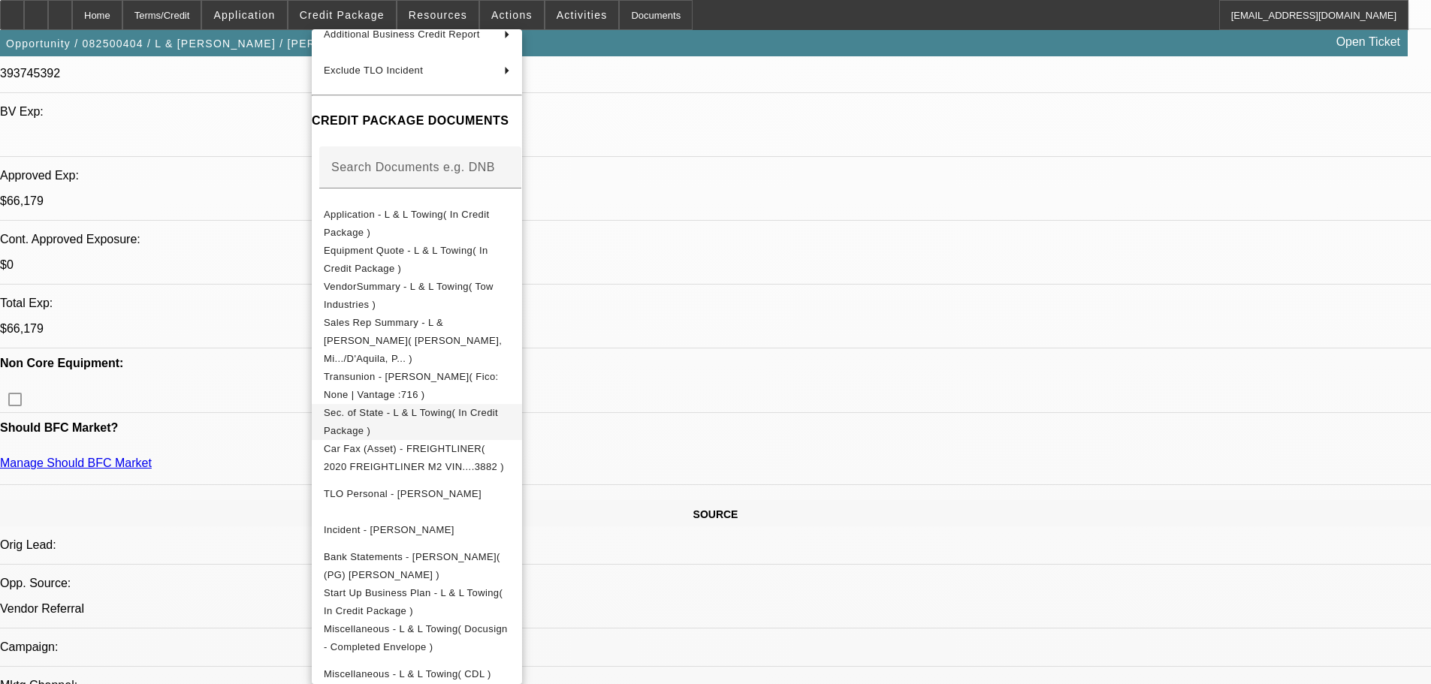
scroll to position [164, 0]
click at [275, 339] on div at bounding box center [715, 342] width 1431 height 684
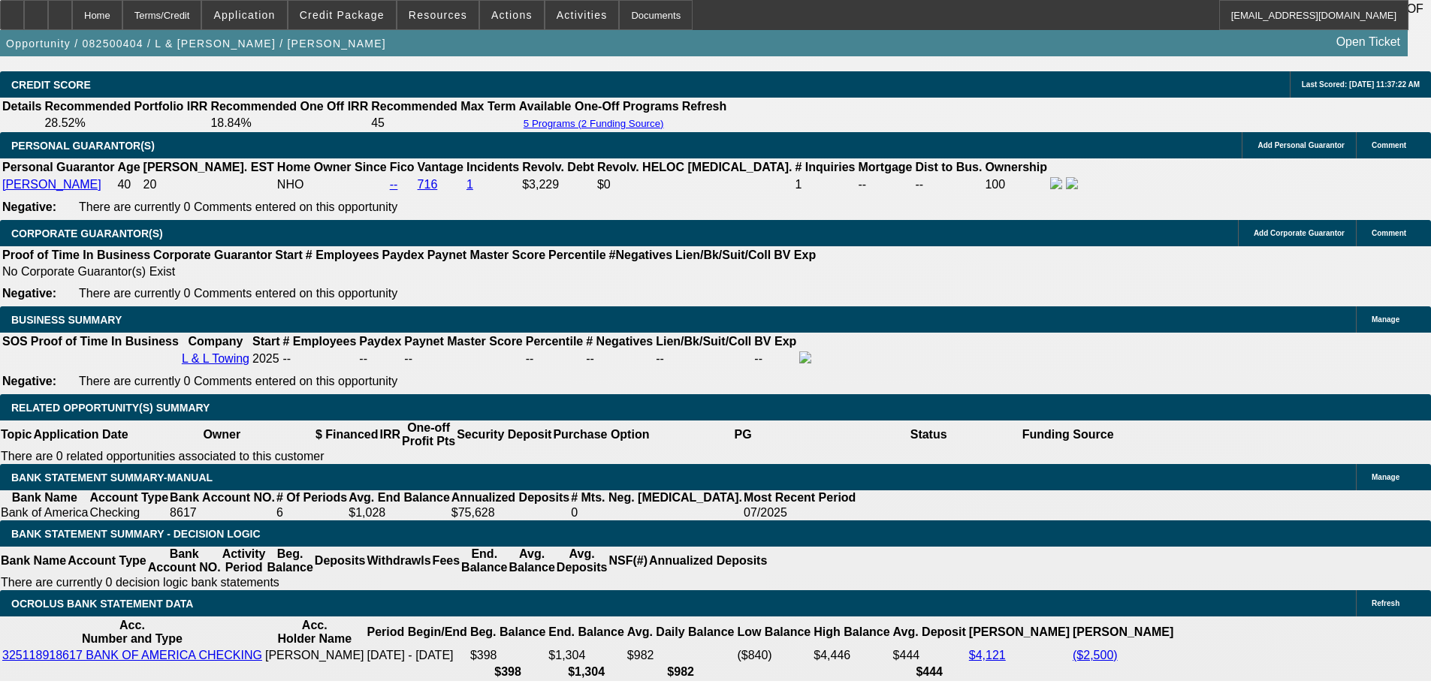
scroll to position [2103, 0]
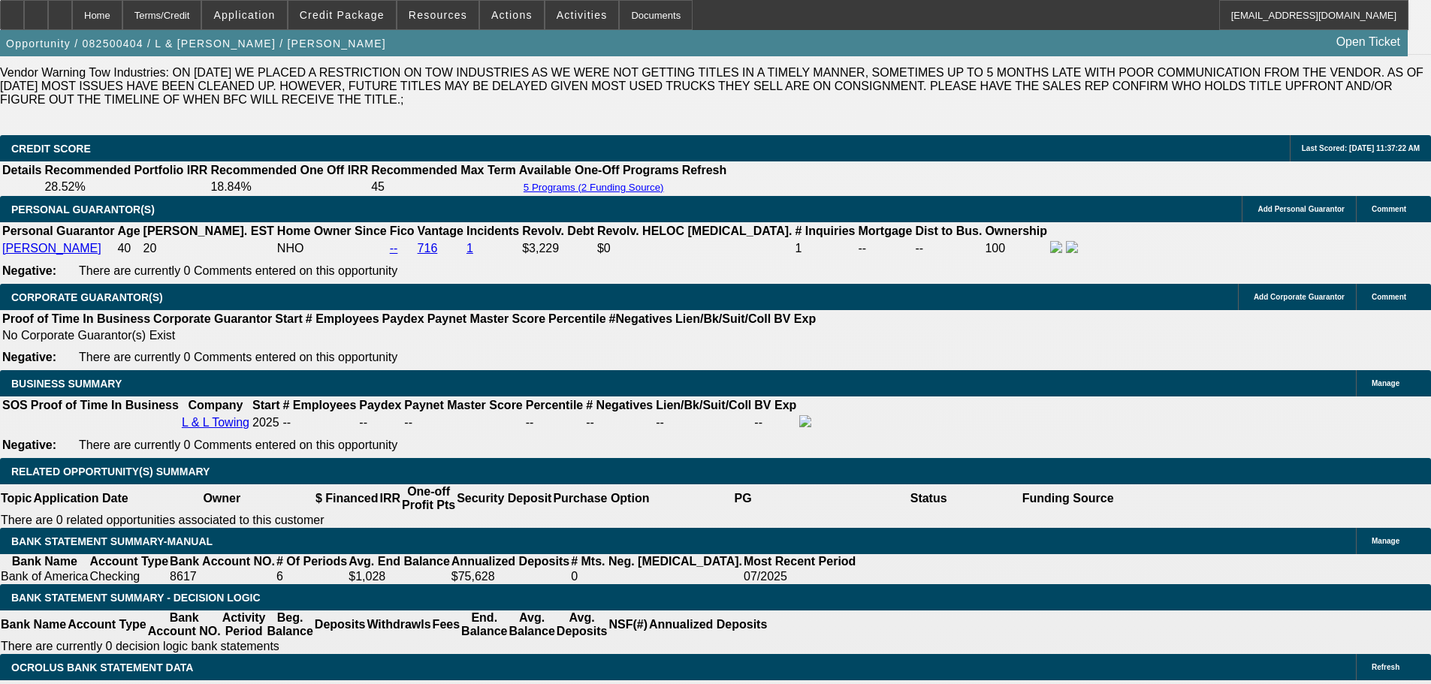
drag, startPoint x: 1088, startPoint y: 264, endPoint x: 1027, endPoint y: 271, distance: 61.3
copy b "(323) 807-5648"
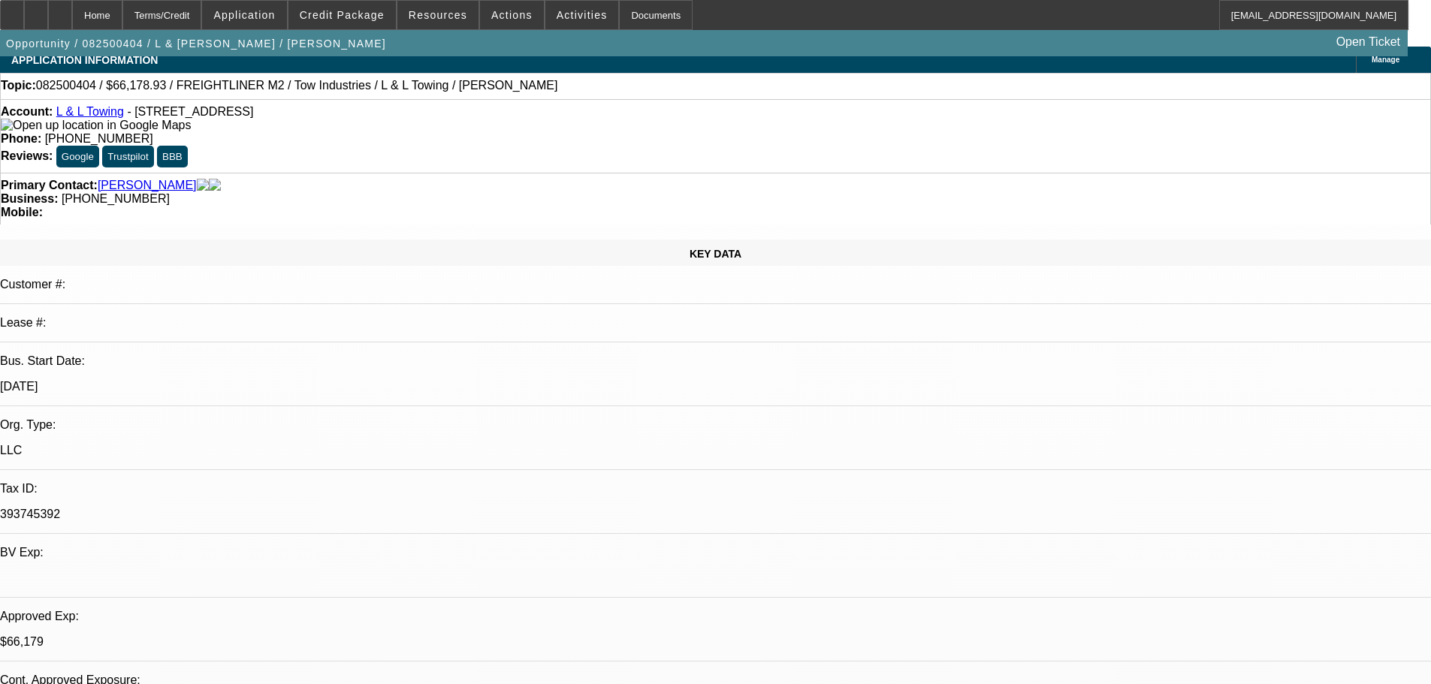
scroll to position [0, 0]
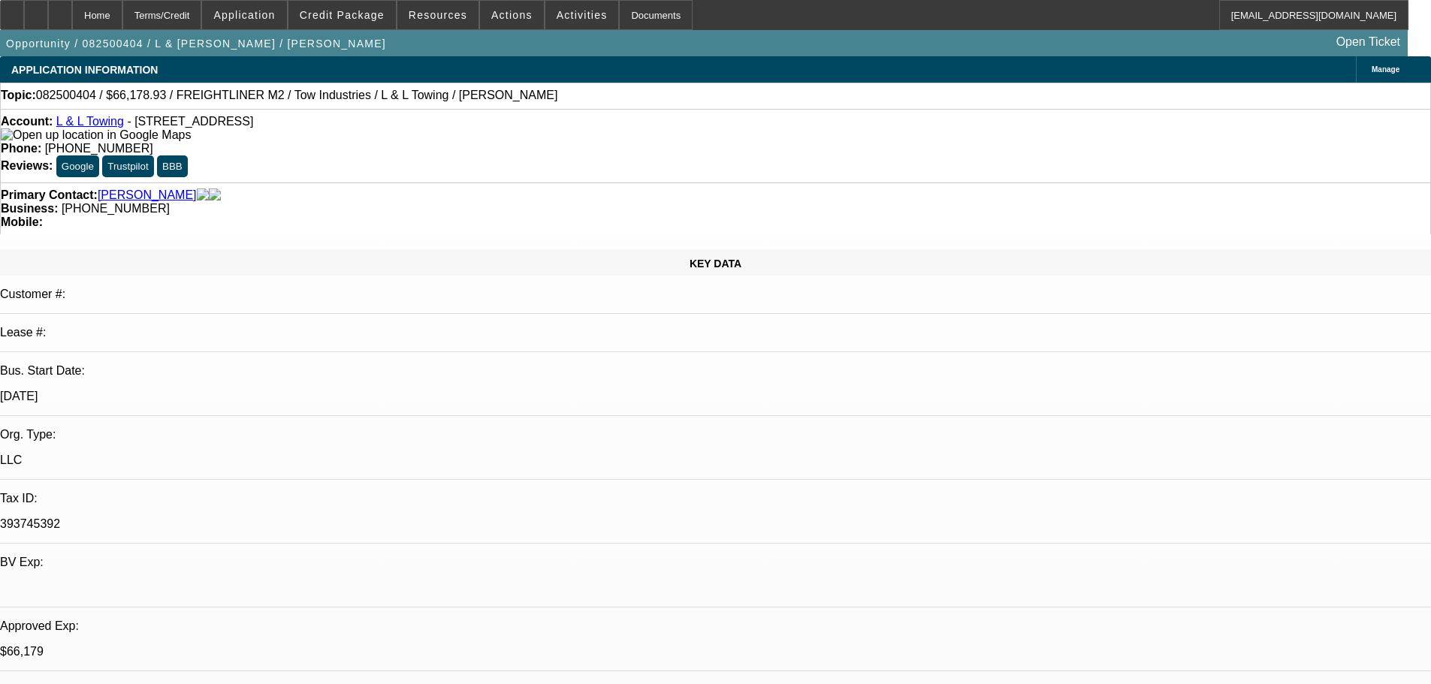
click at [100, 124] on link "L & L Towing" at bounding box center [90, 121] width 68 height 13
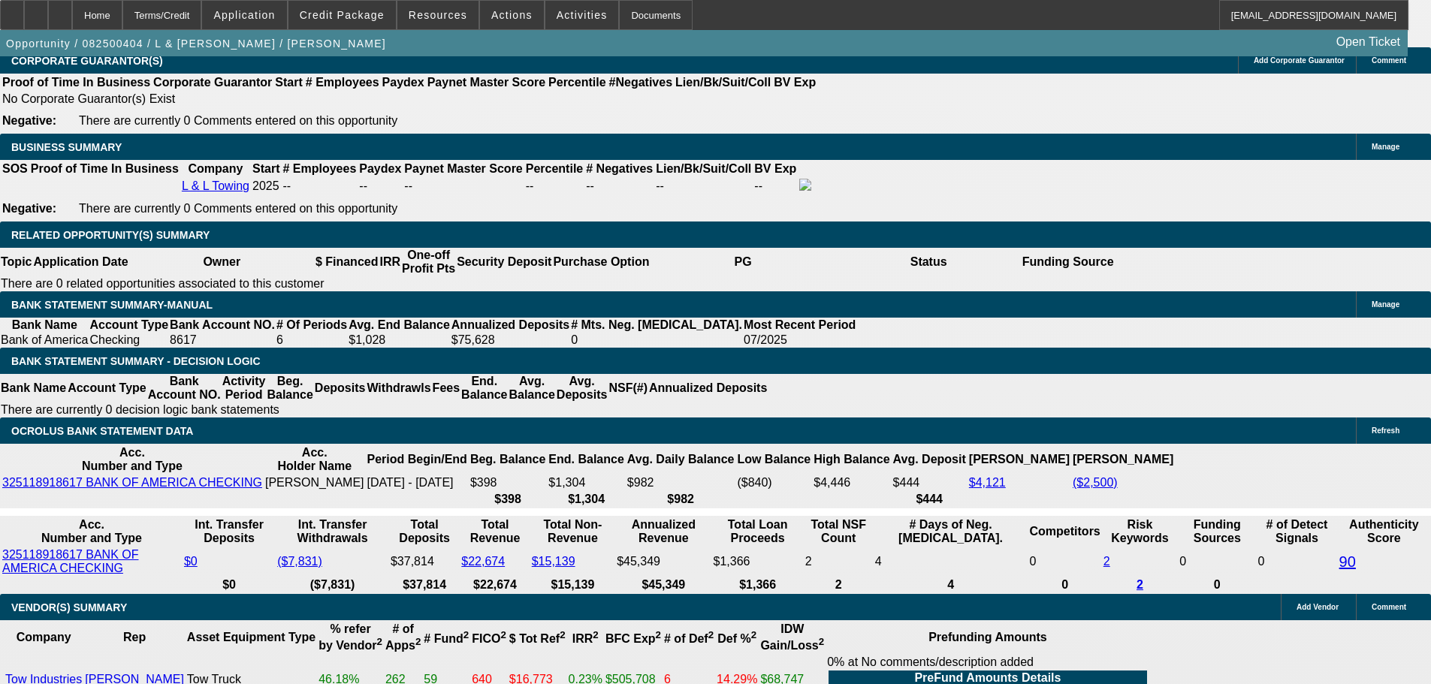
scroll to position [2403, 0]
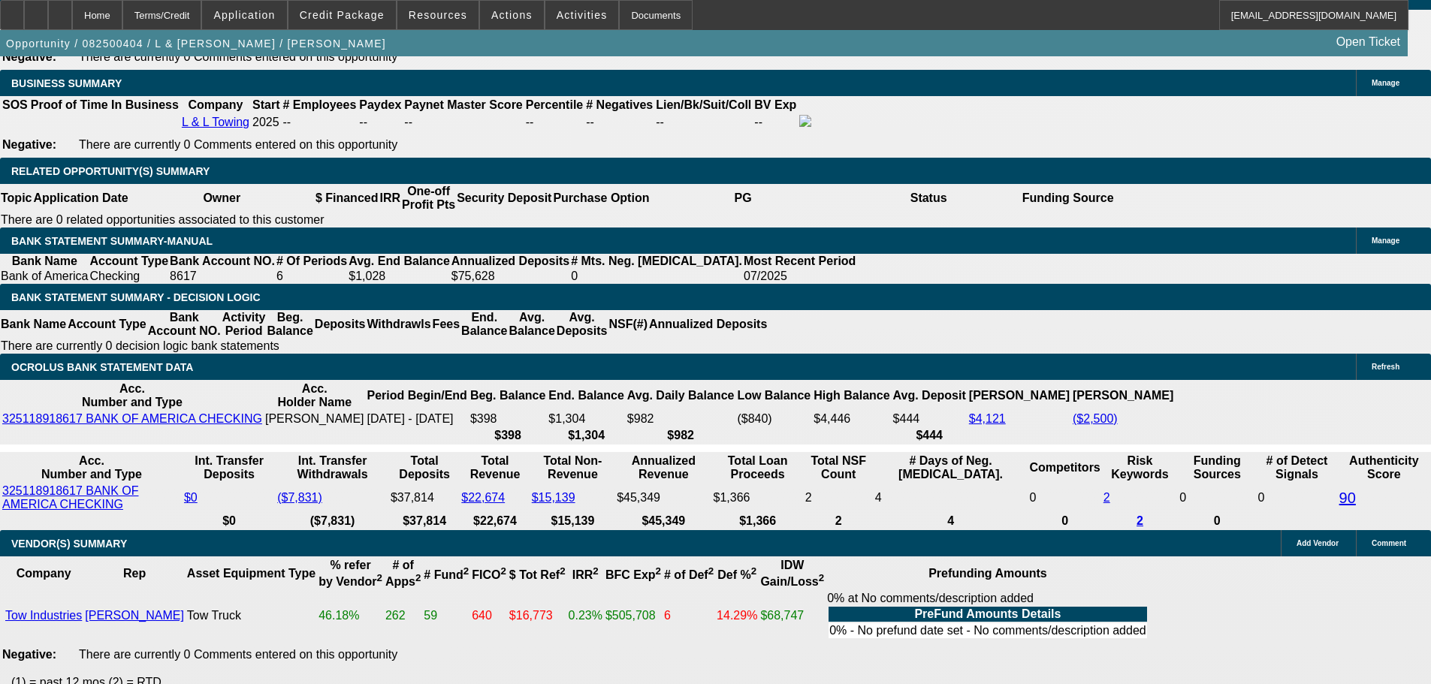
drag, startPoint x: 279, startPoint y: 510, endPoint x: 331, endPoint y: 505, distance: 52.0
click at [608, 39] on div "Opportunity / 082500404 / L & L Towing / Jaimes, Luis Open Ticket" at bounding box center [703, 43] width 1407 height 26
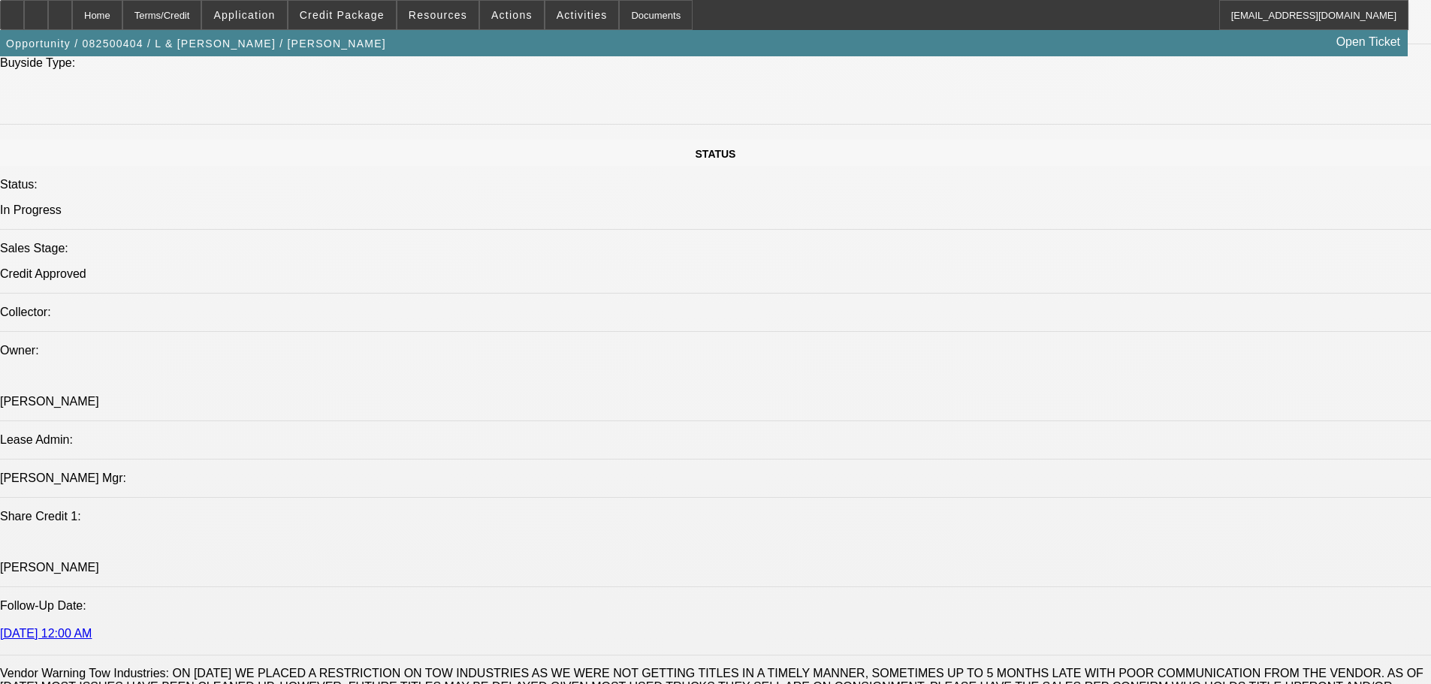
scroll to position [1352, 0]
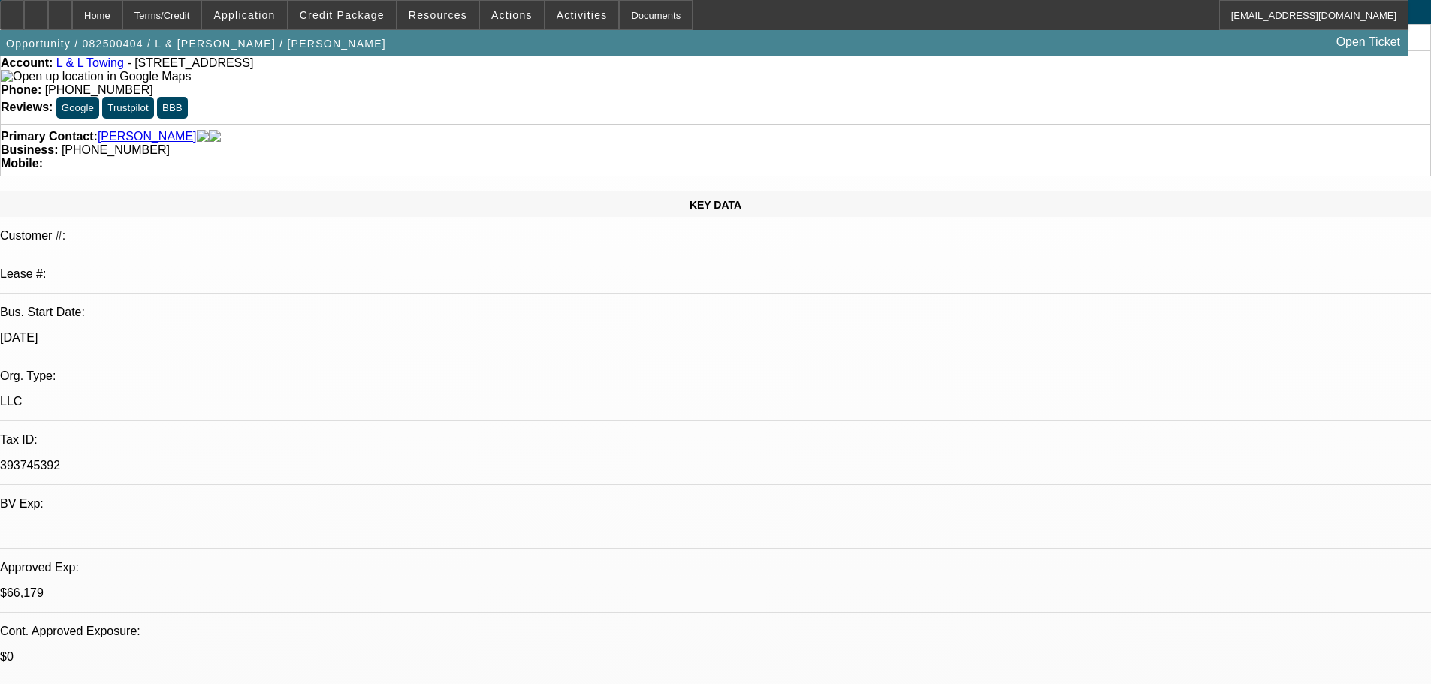
scroll to position [0, 0]
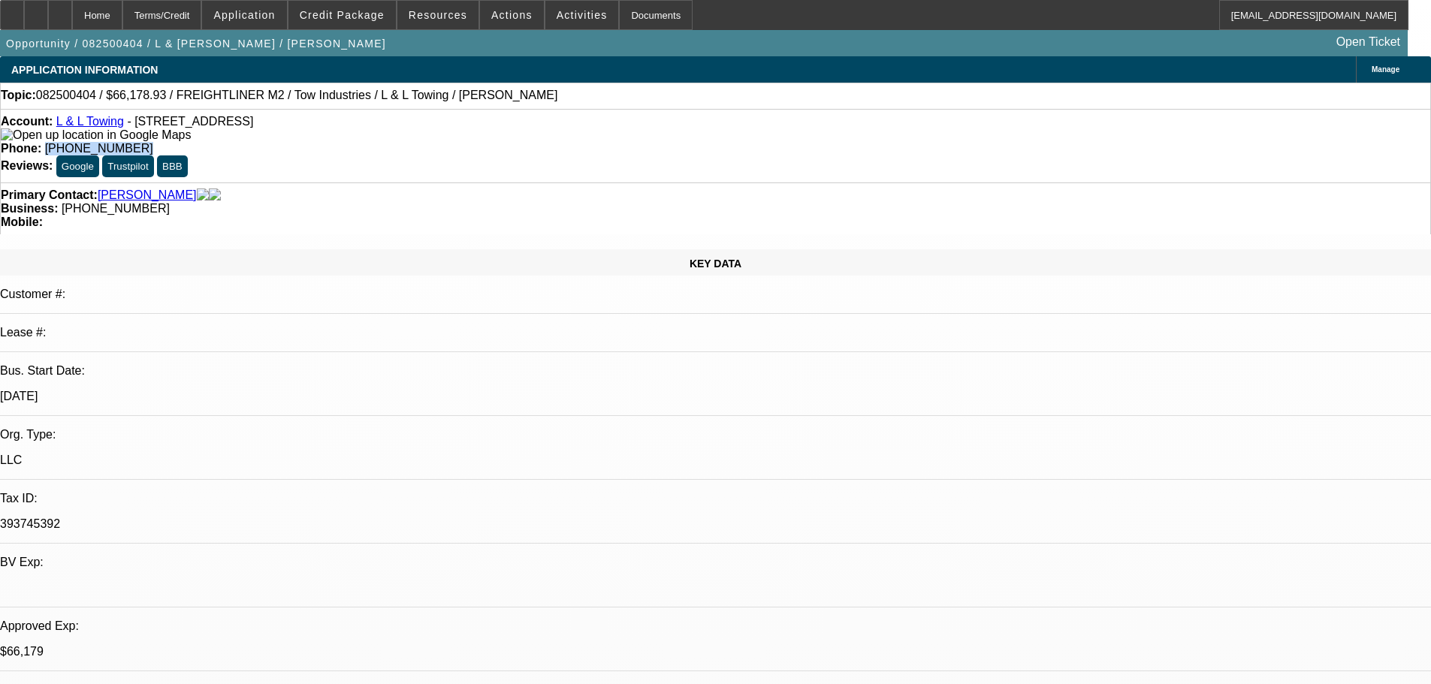
drag, startPoint x: 523, startPoint y: 128, endPoint x: 592, endPoint y: 125, distance: 68.4
click at [592, 142] on div "Phone: (323) 807-5648" at bounding box center [715, 149] width 1429 height 14
copy span "(323) 807-5648"
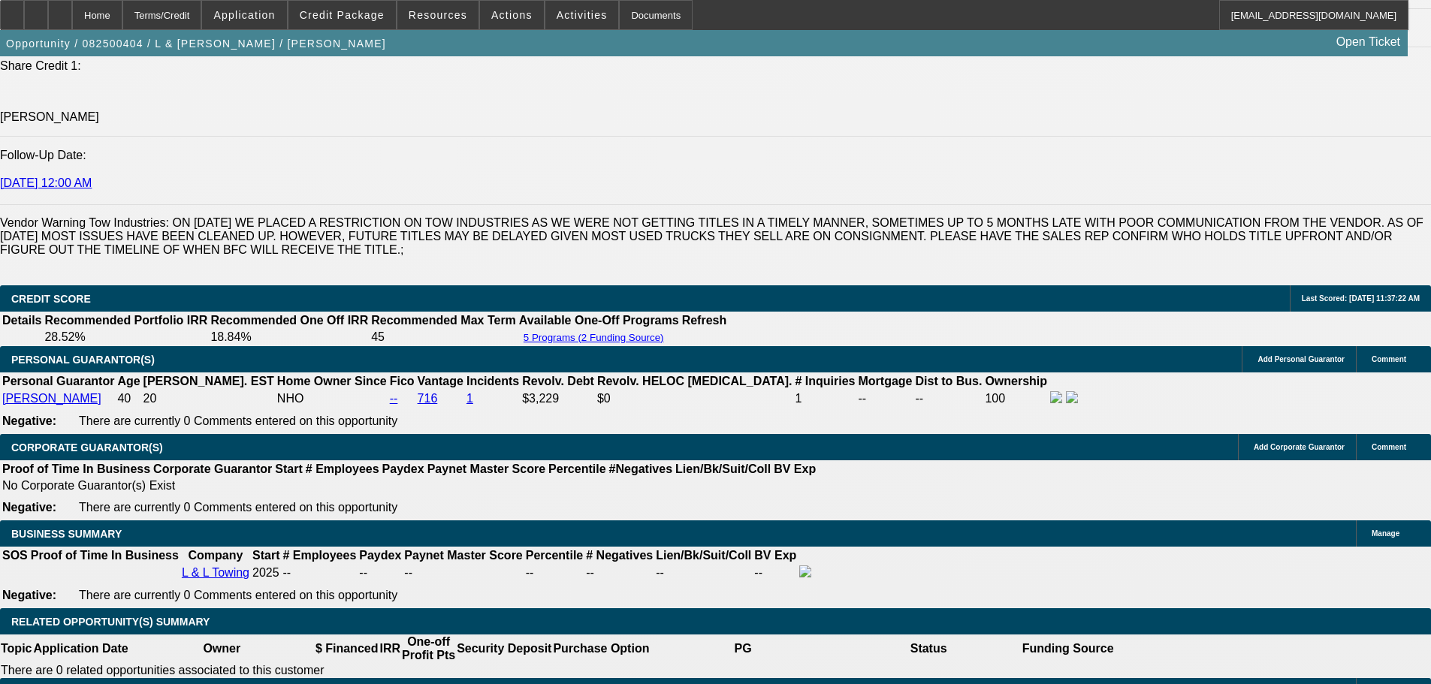
scroll to position [2103, 0]
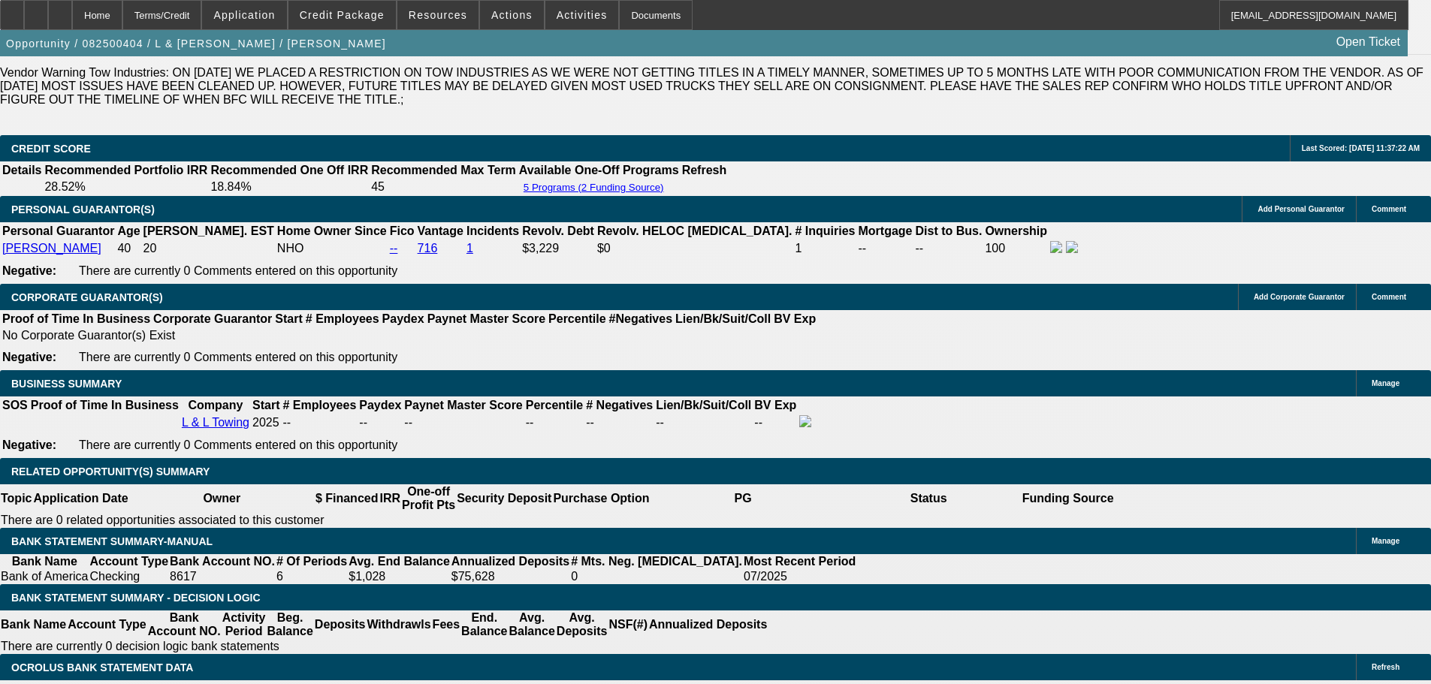
drag, startPoint x: 328, startPoint y: 376, endPoint x: 376, endPoint y: 377, distance: 48.1
copy p "80,928.93"
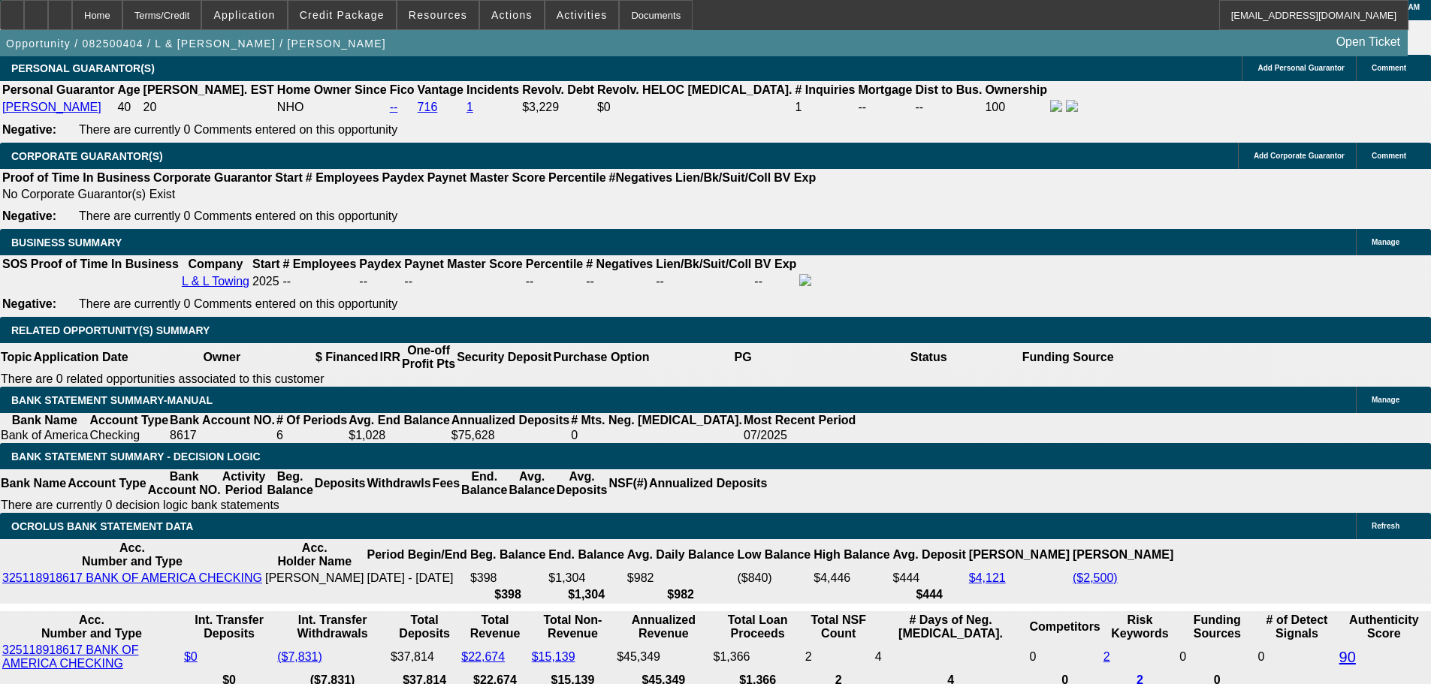
scroll to position [2253, 0]
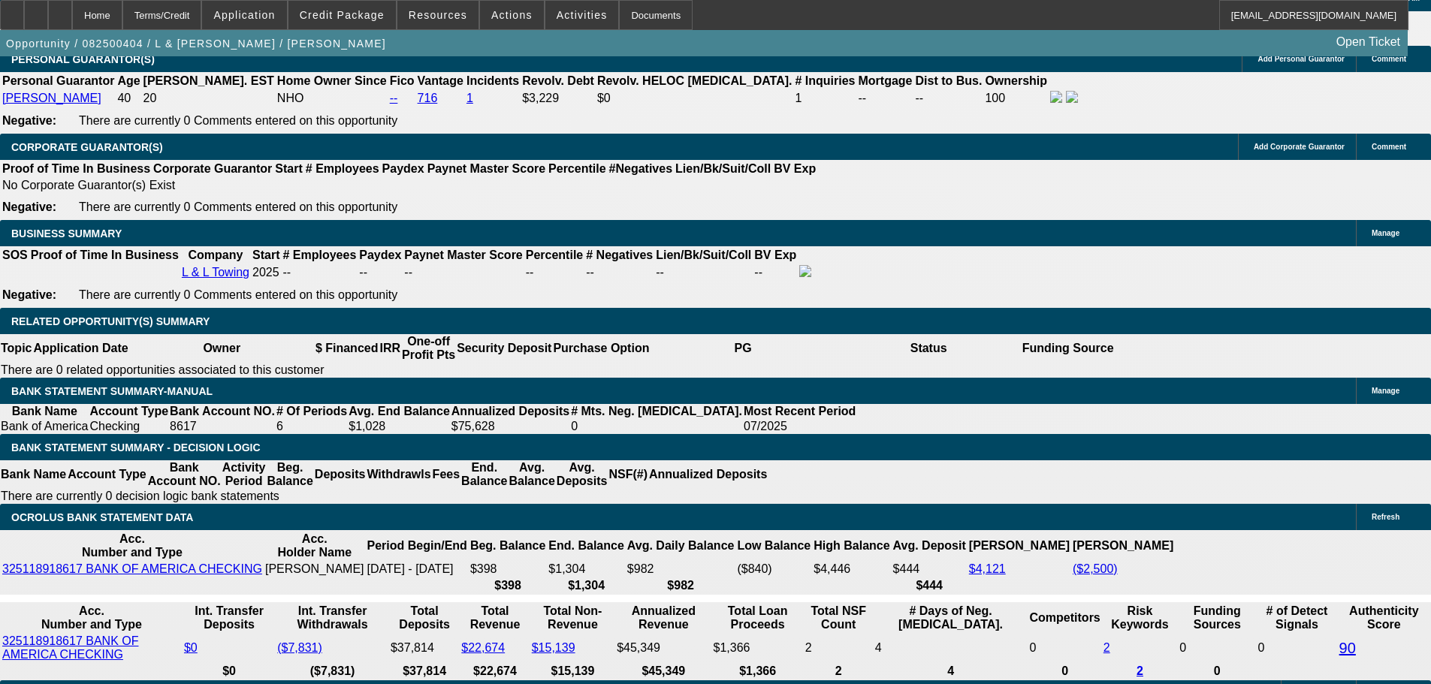
drag, startPoint x: 329, startPoint y: 397, endPoint x: 376, endPoint y: 395, distance: 47.3
copy p "66,178.93"
drag, startPoint x: 330, startPoint y: 265, endPoint x: 398, endPoint y: 268, distance: 68.4
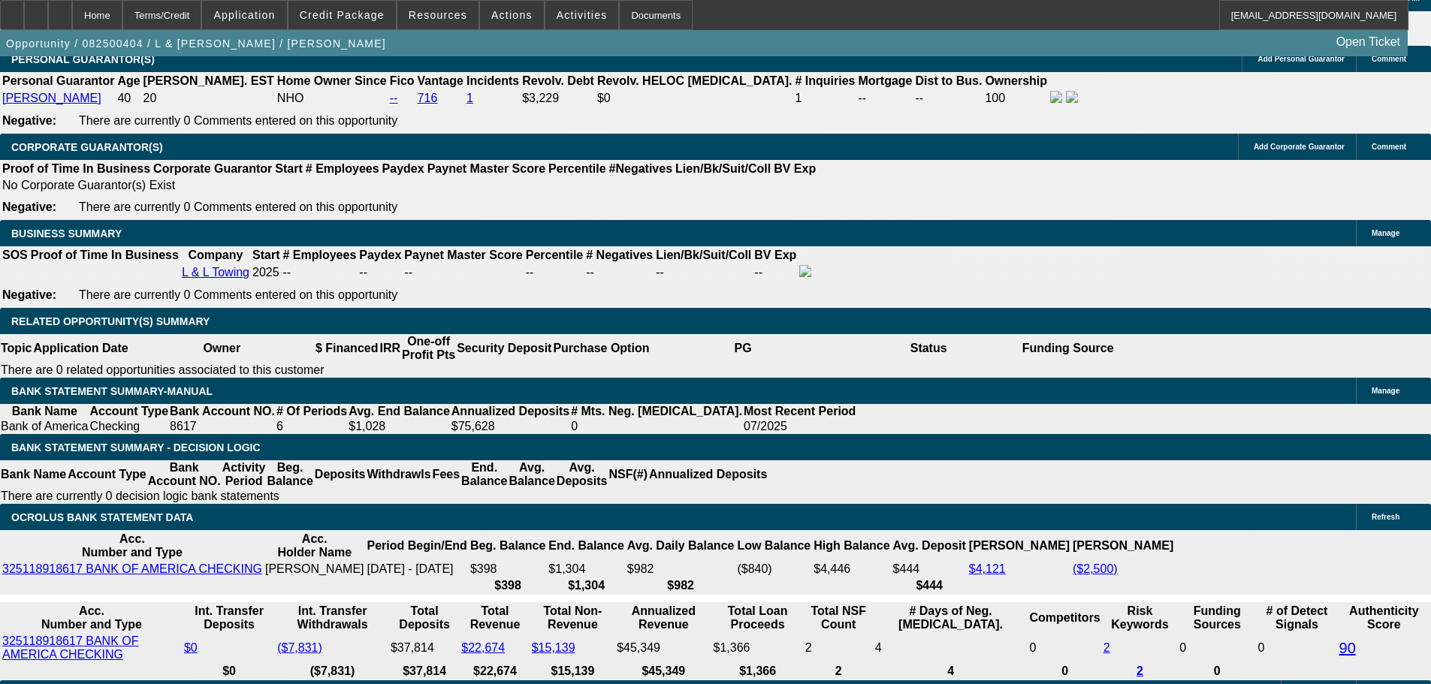
drag, startPoint x: 329, startPoint y: 263, endPoint x: 371, endPoint y: 264, distance: 42.1
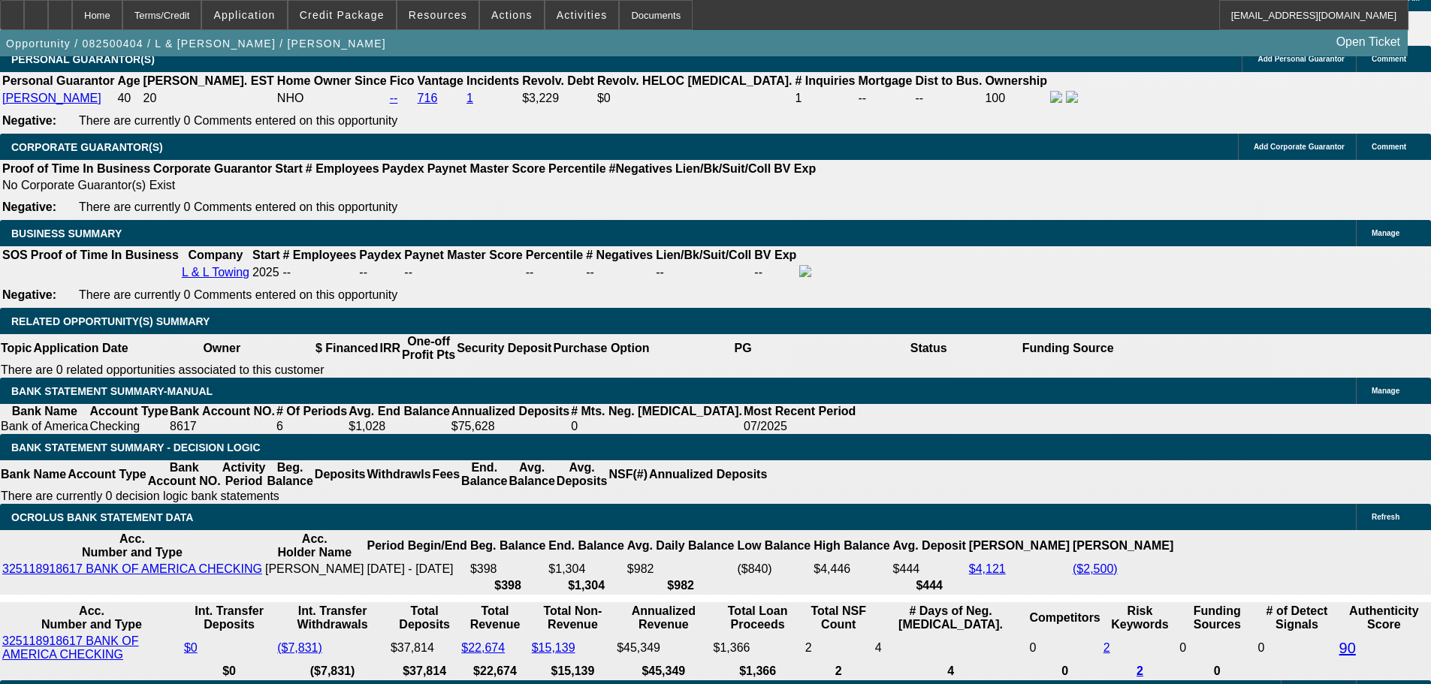
drag, startPoint x: 370, startPoint y: 264, endPoint x: 329, endPoint y: 264, distance: 41.3
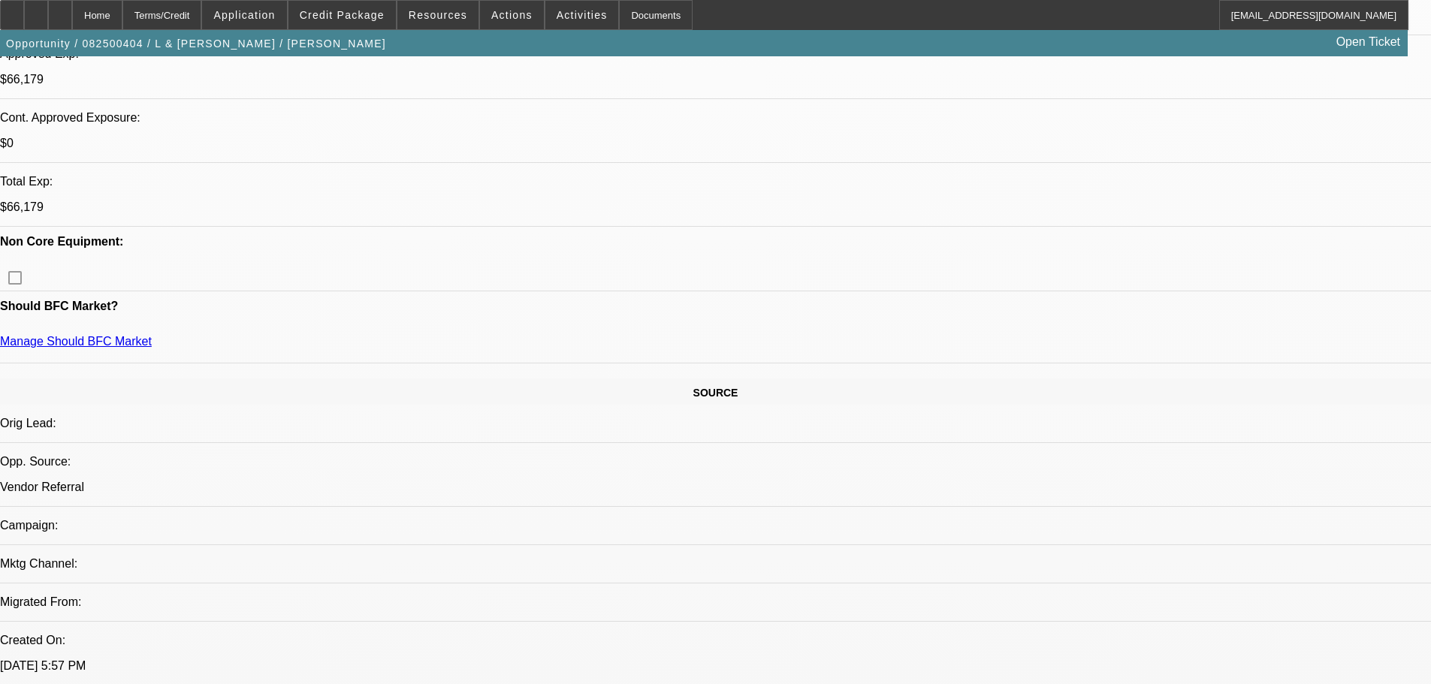
scroll to position [451, 0]
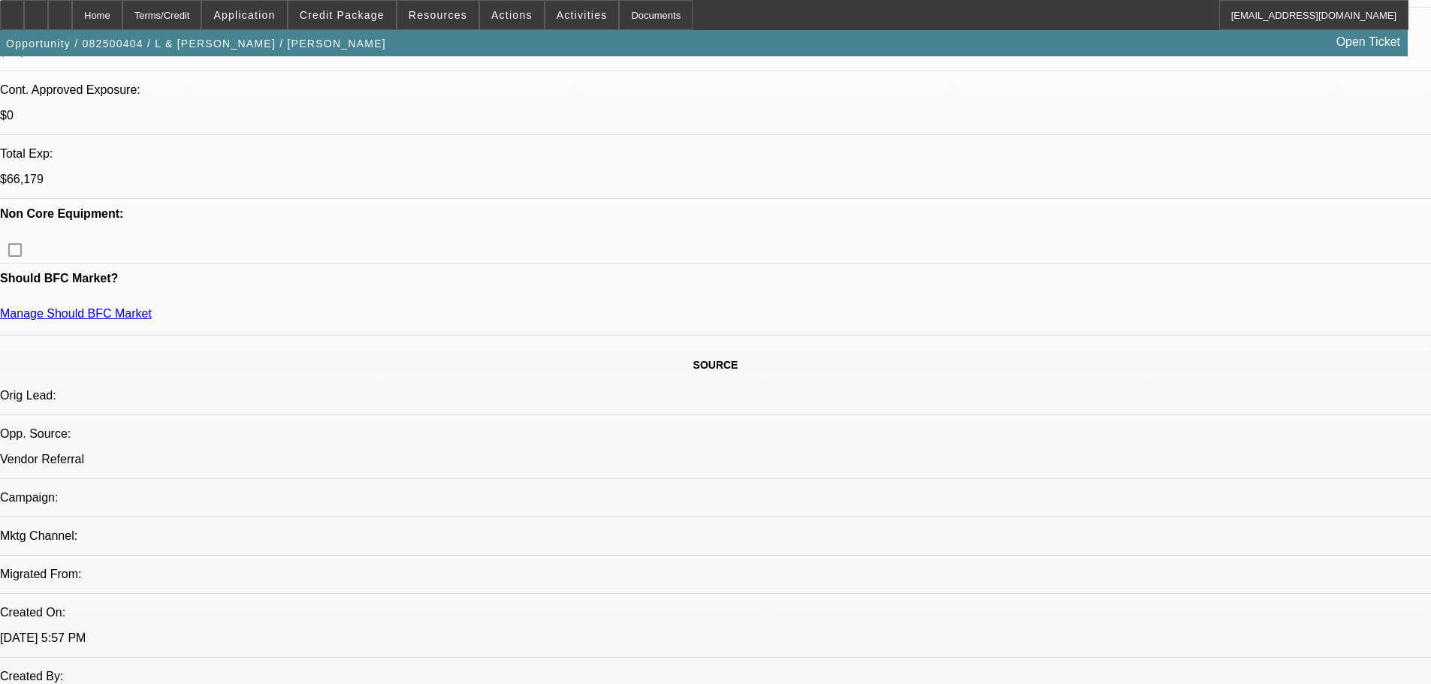
scroll to position [601, 0]
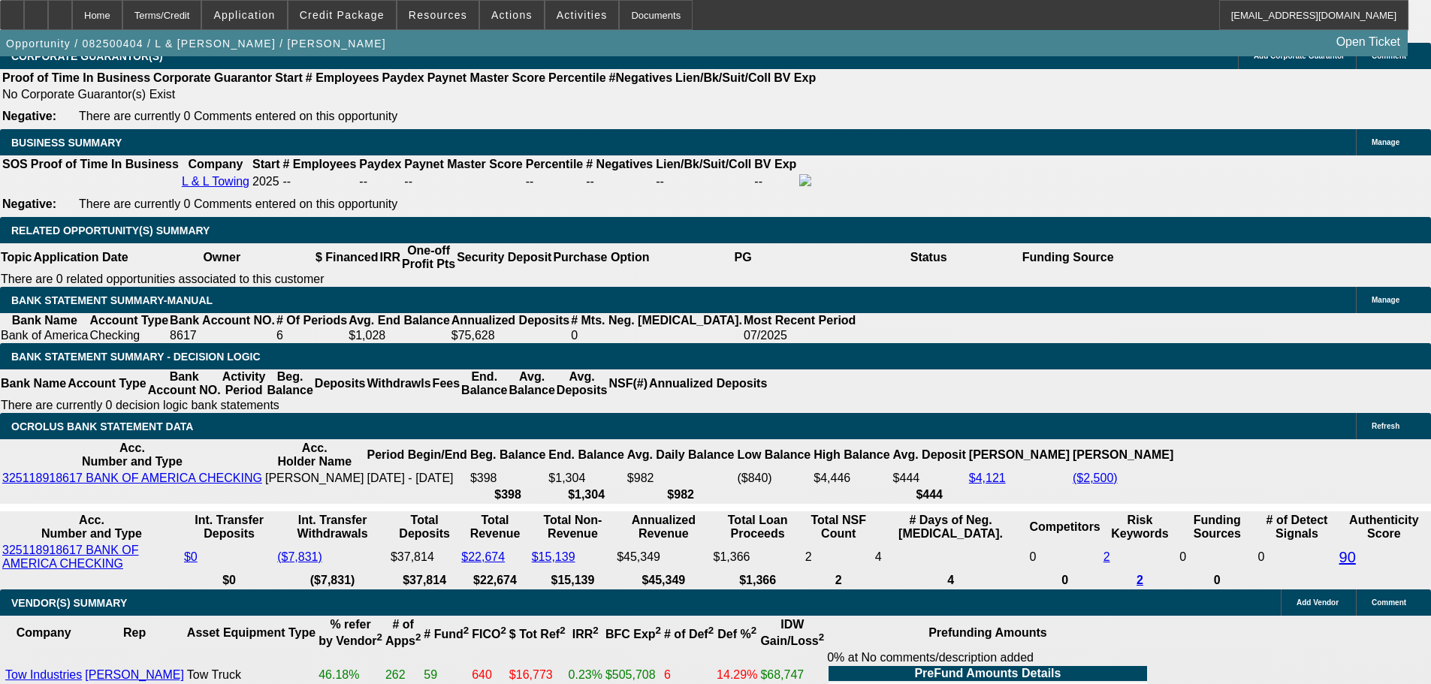
scroll to position [2403, 0]
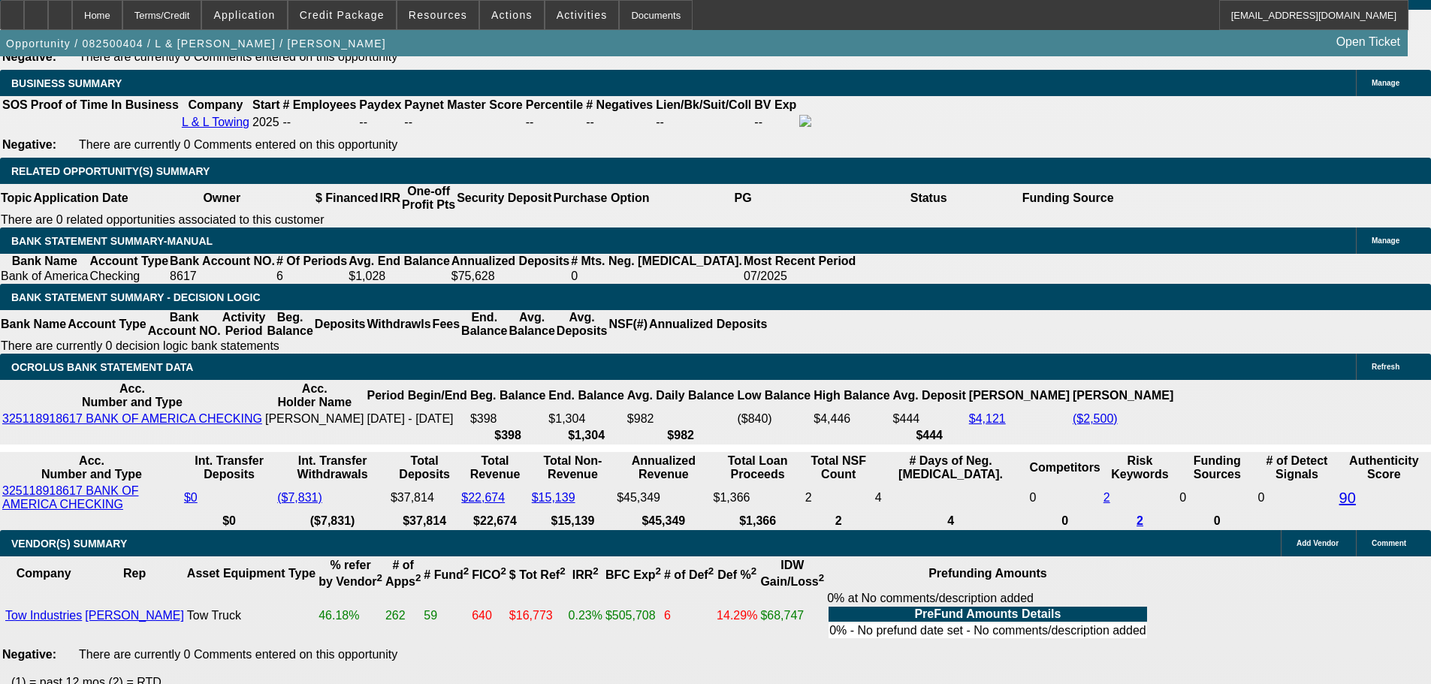
drag, startPoint x: 334, startPoint y: 514, endPoint x: 367, endPoint y: 515, distance: 33.1
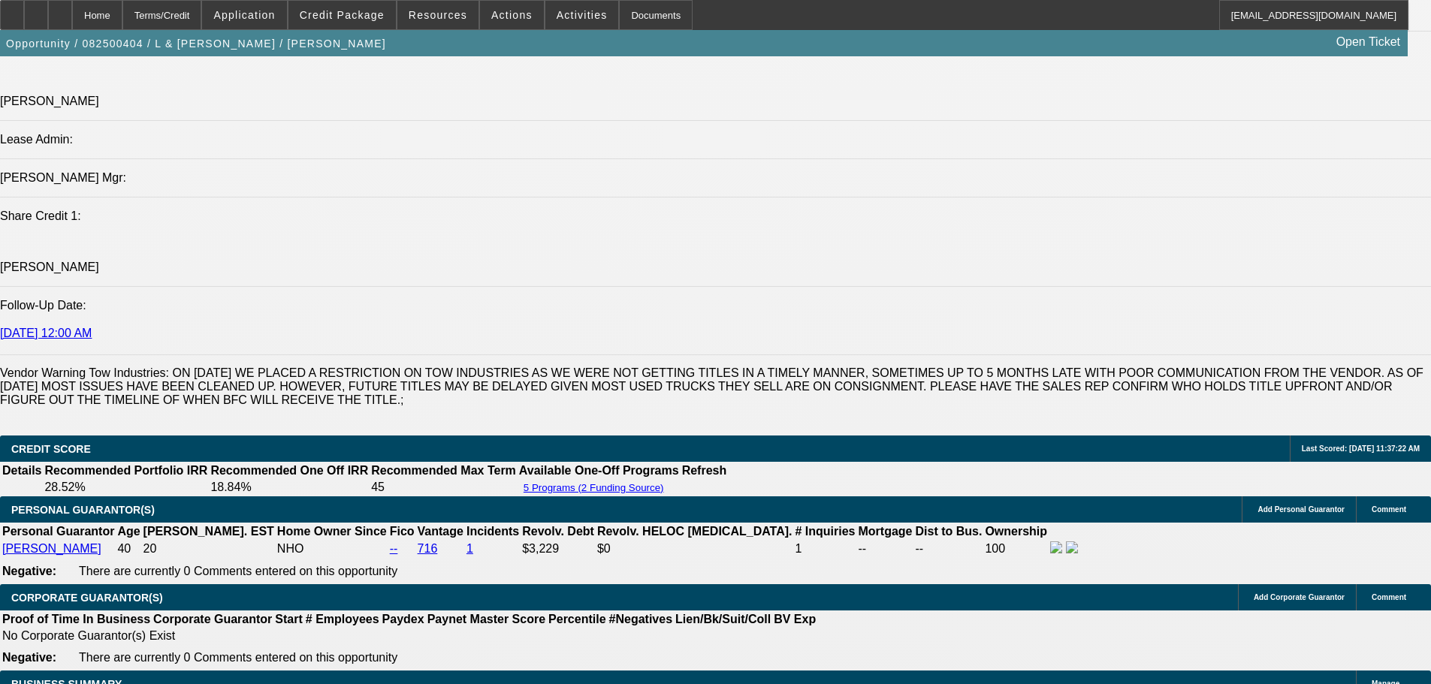
scroll to position [1652, 0]
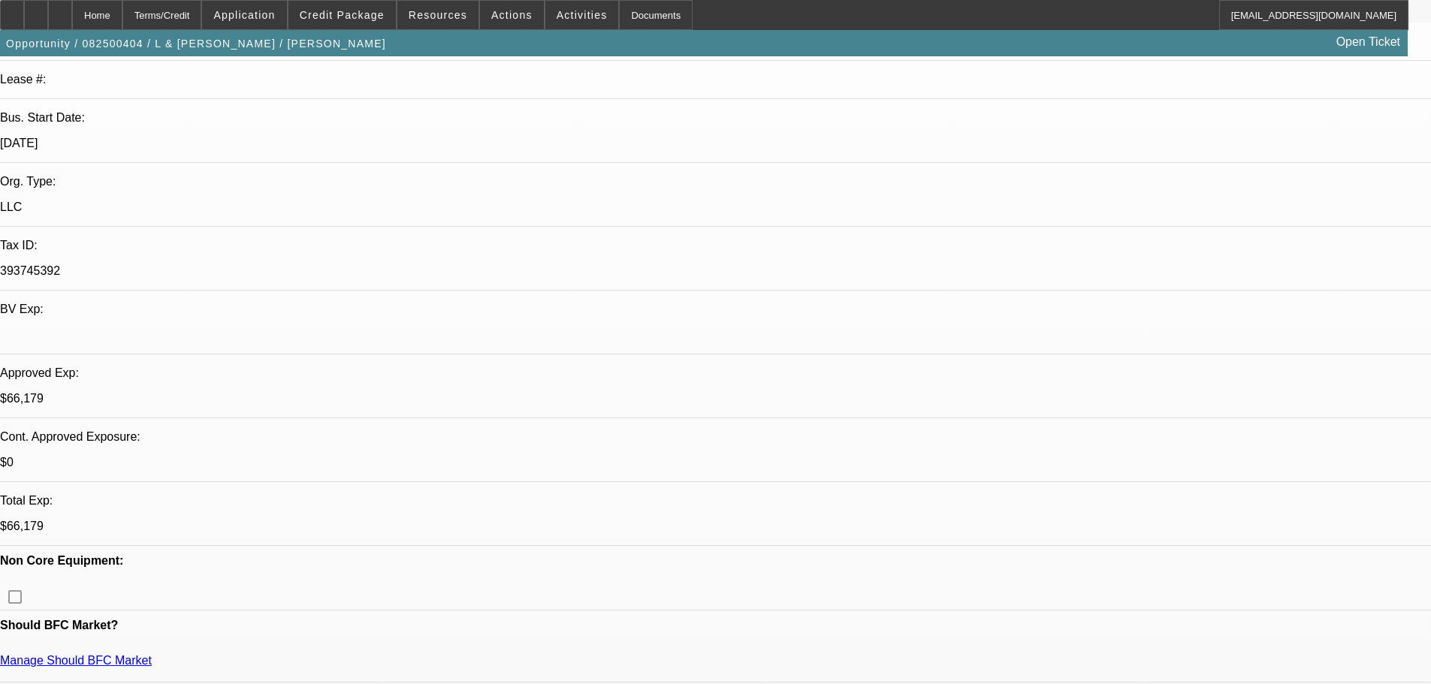
scroll to position [0, 0]
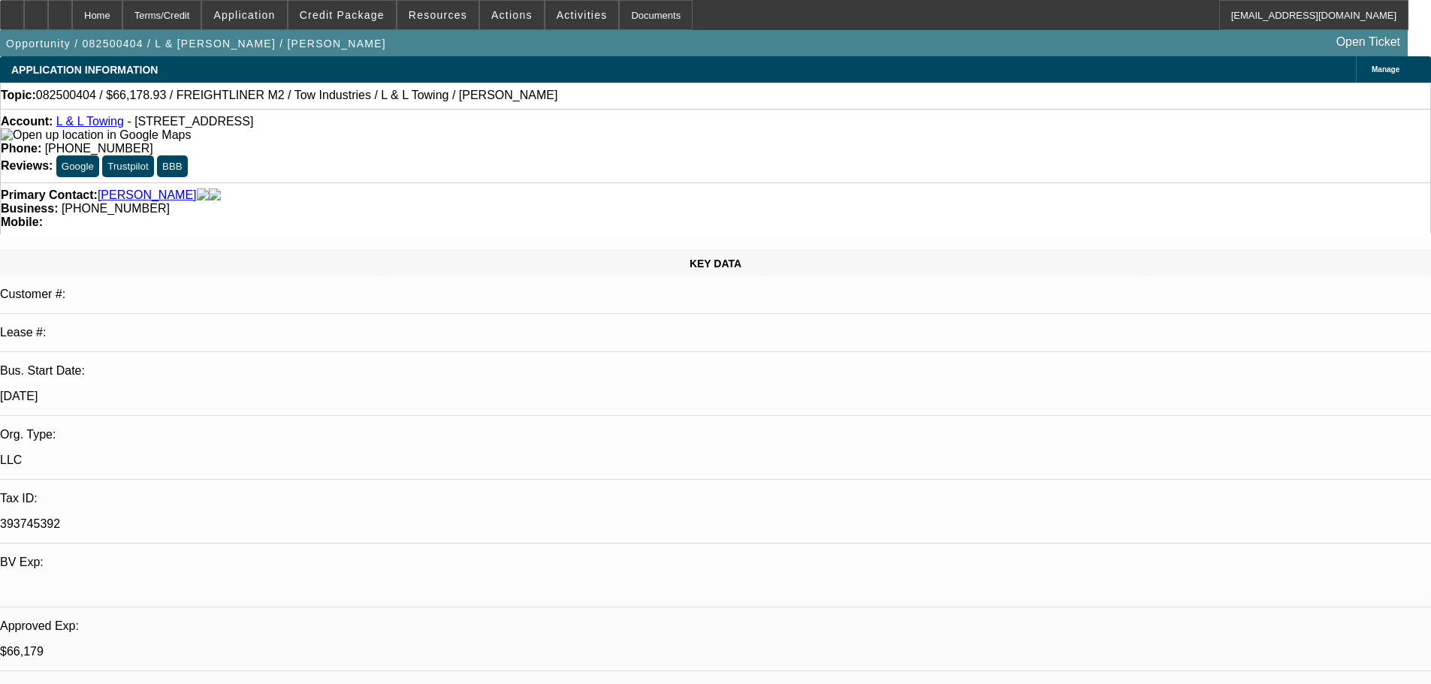
click at [109, 125] on link "L & L Towing" at bounding box center [90, 121] width 68 height 13
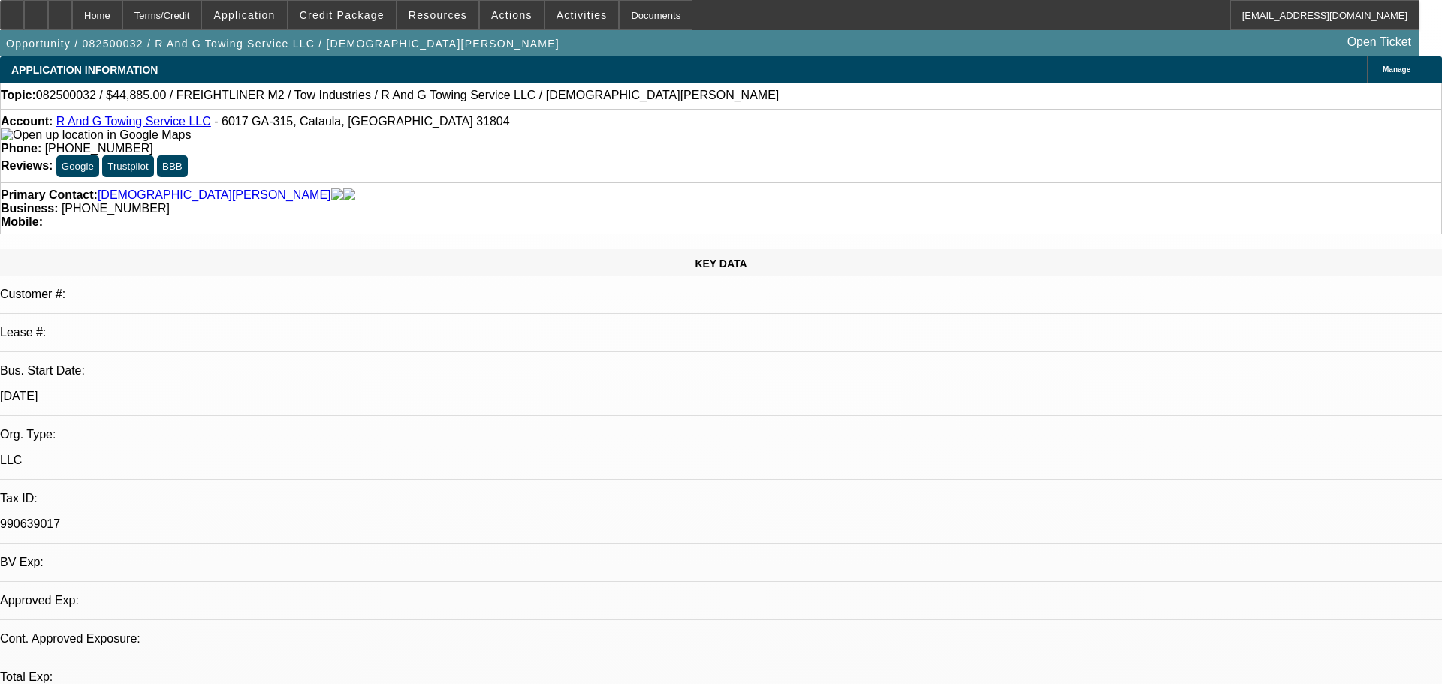
select select "0"
select select "2"
select select "0.1"
select select "4"
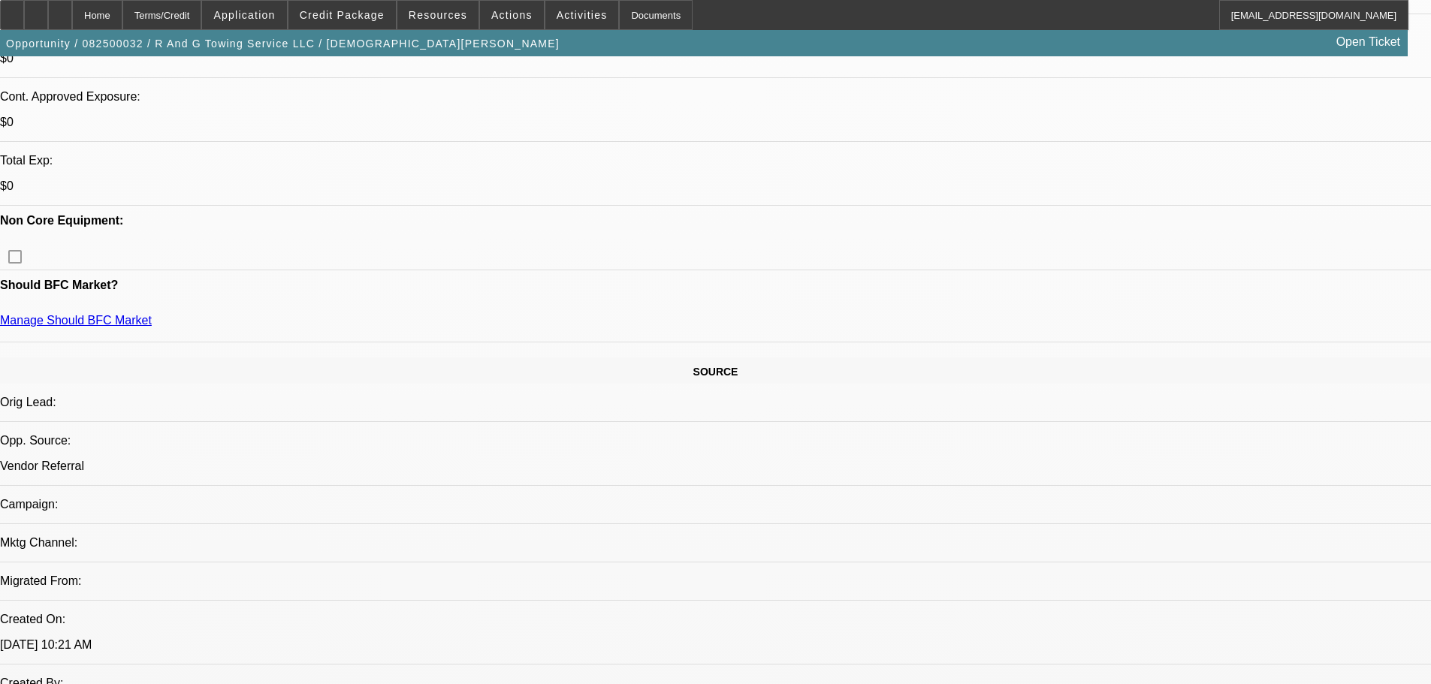
scroll to position [601, 0]
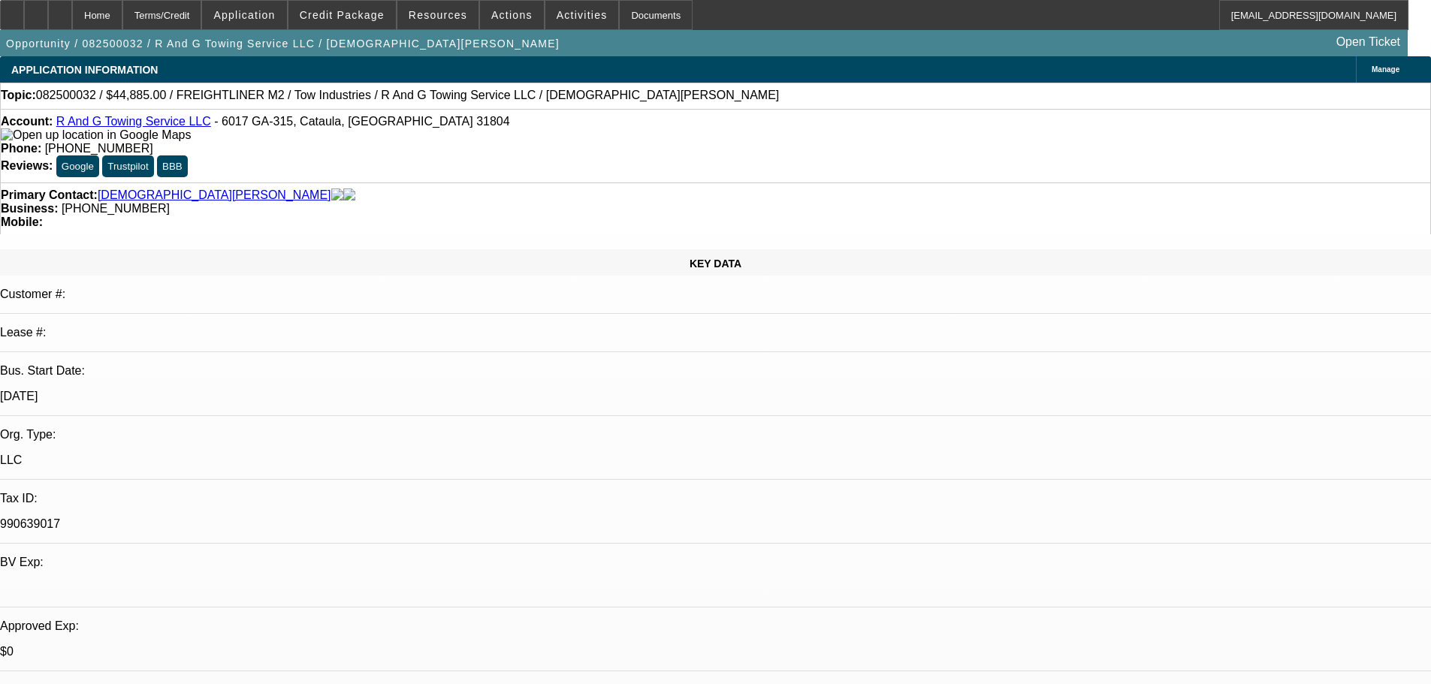
select select "0"
select select "2"
select select "0.1"
select select "4"
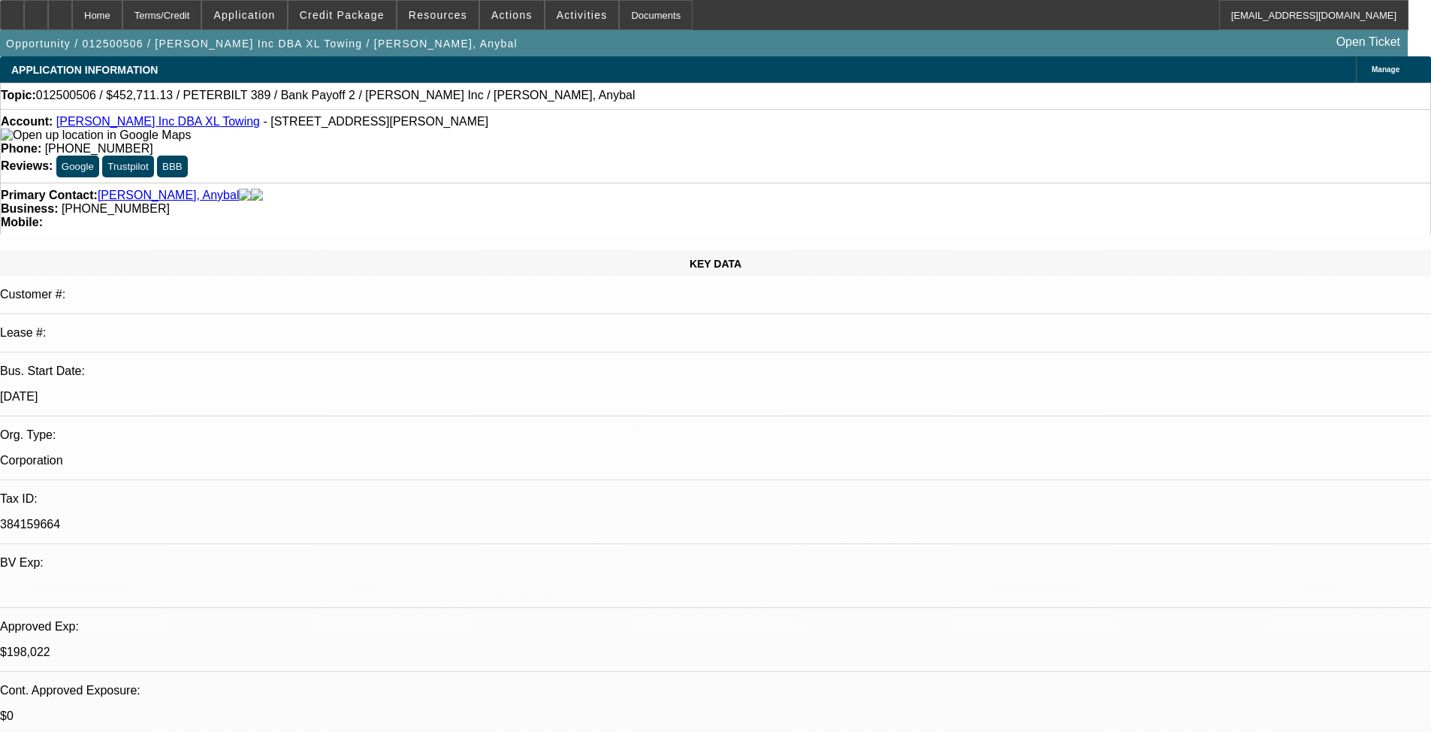
select select "0"
select select "2"
select select "0"
select select "18"
select select "0"
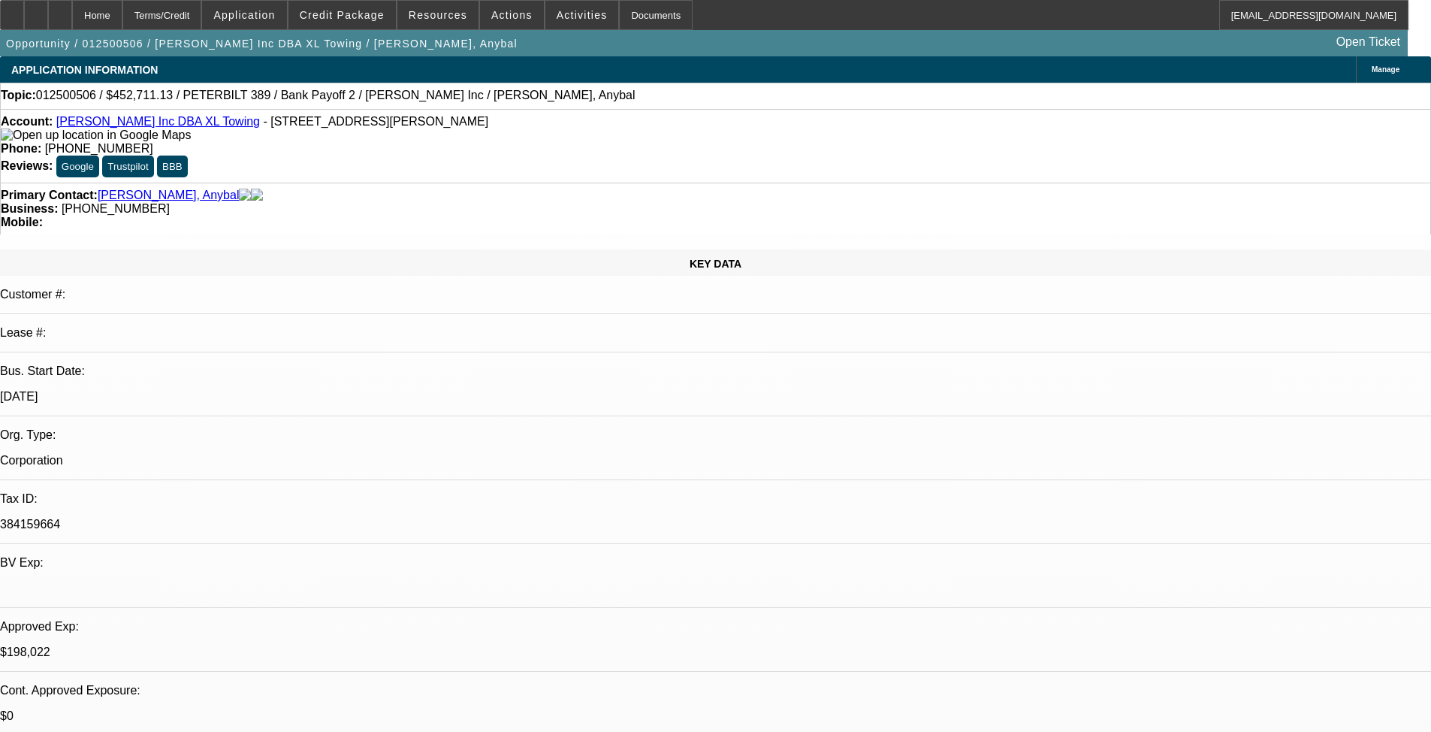
select select "2"
select select "0"
select select "18"
select select "0"
select select "2"
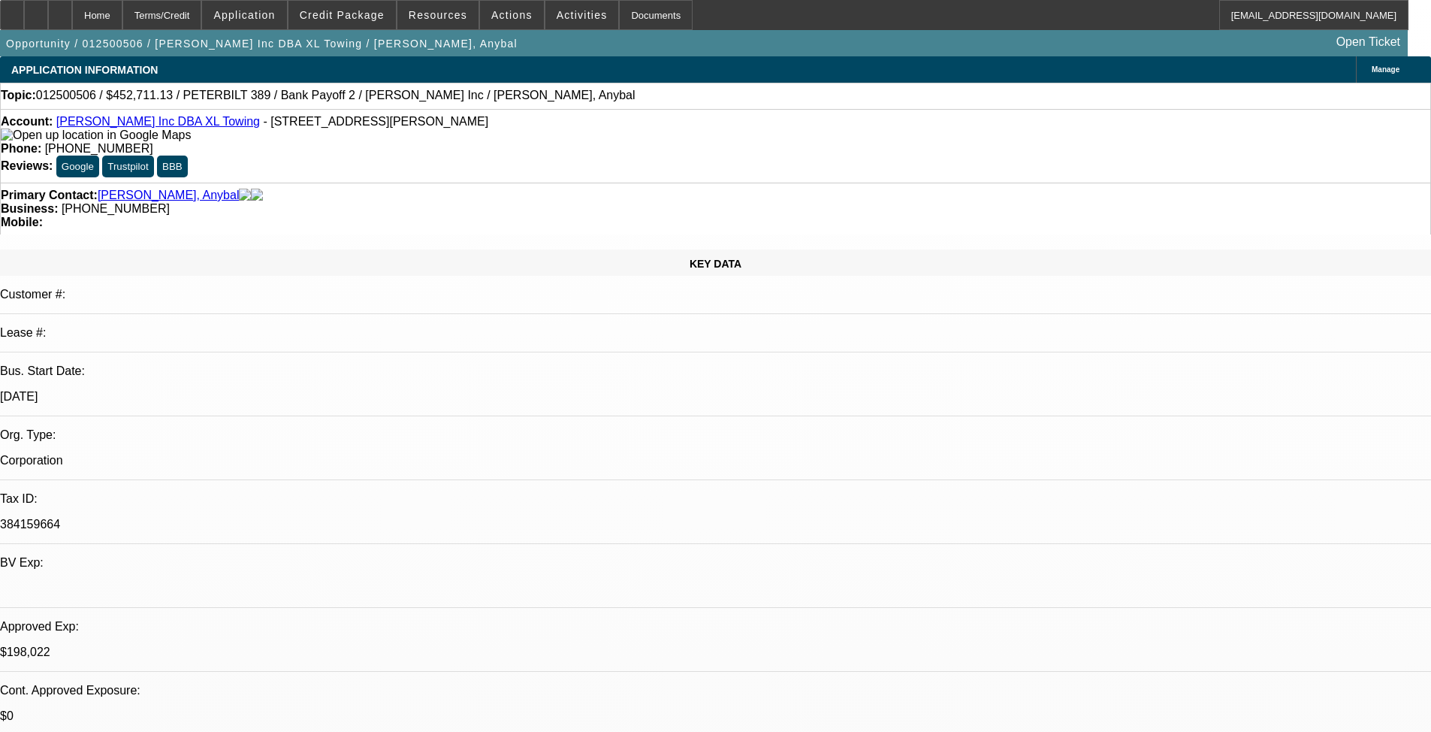
select select "2"
select select "0.2"
select select "4"
select select "0"
select select "2"
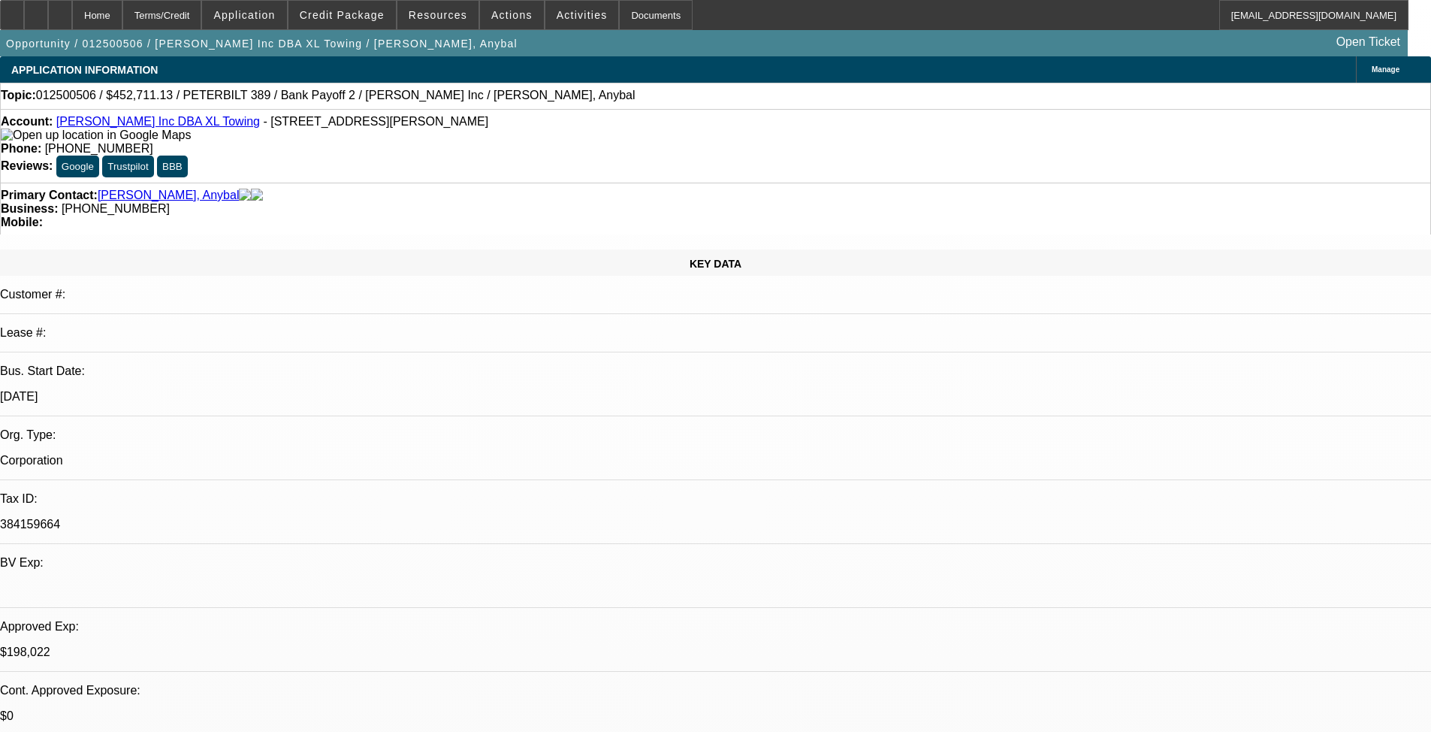
select select "2"
select select "0.2"
select select "4"
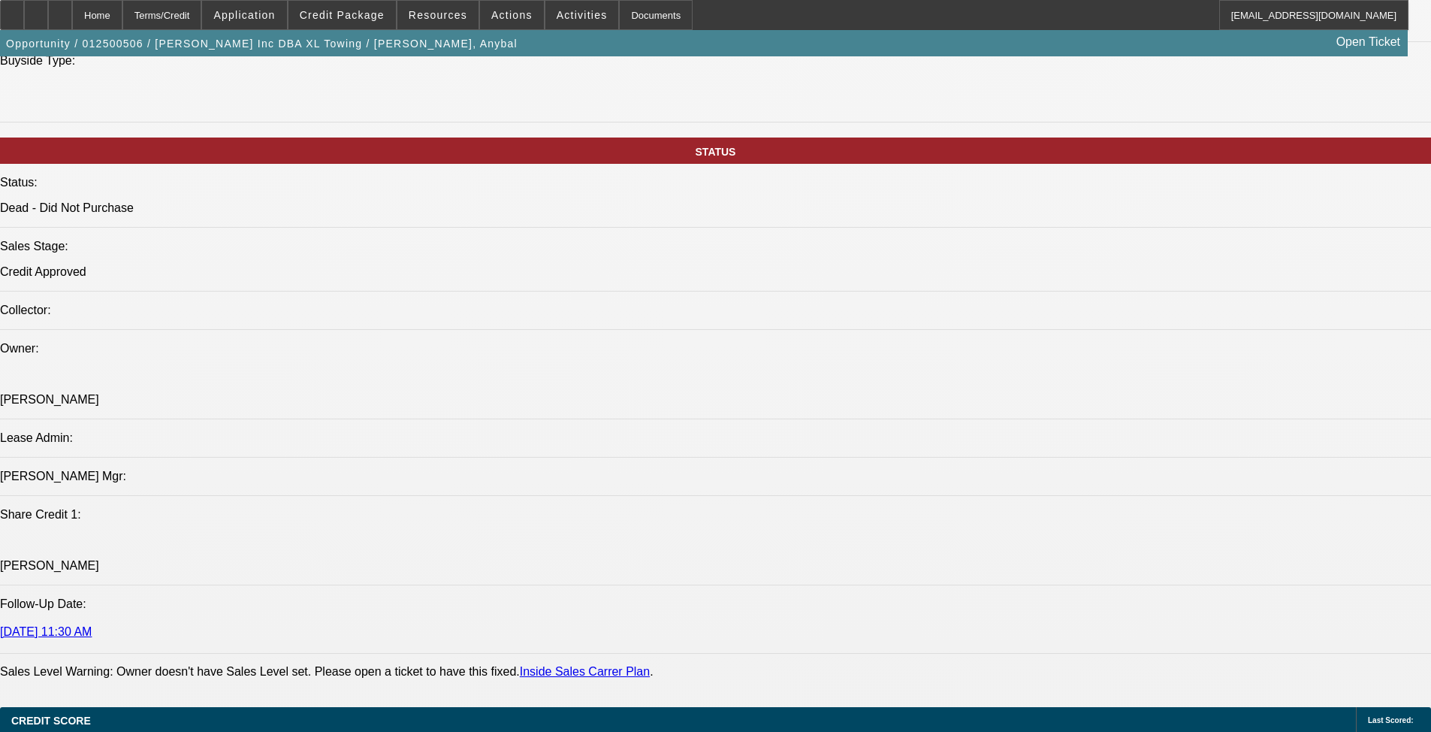
scroll to position [1691, 0]
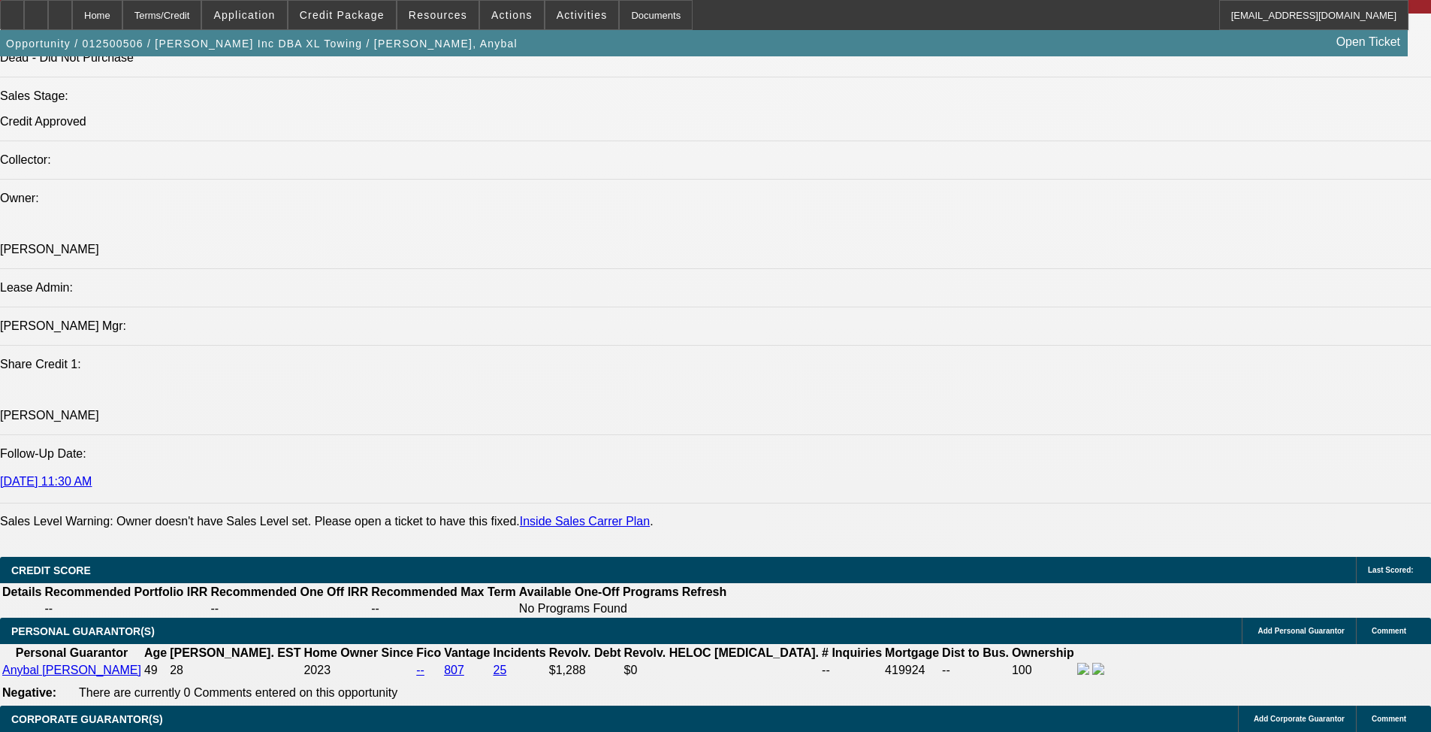
drag, startPoint x: 58, startPoint y: 627, endPoint x: 35, endPoint y: 633, distance: 23.3
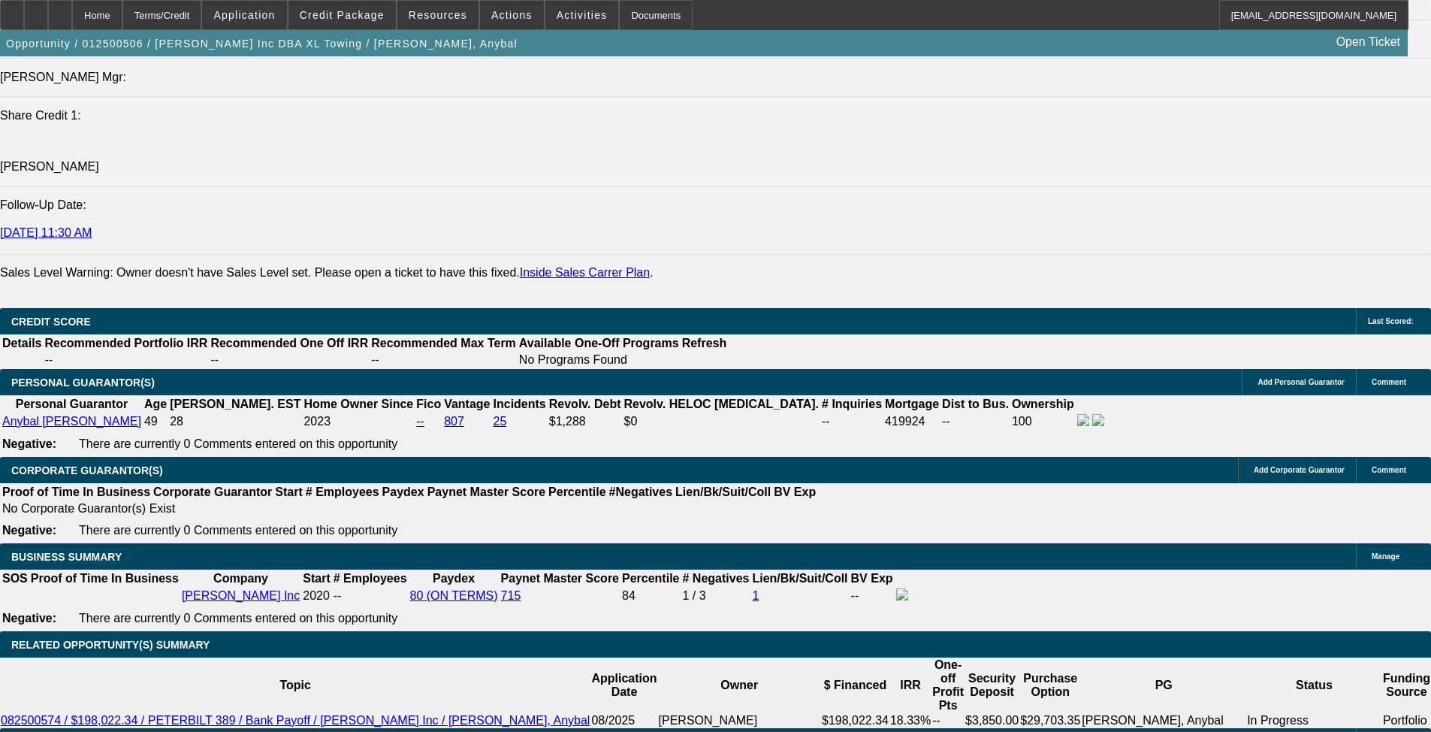
scroll to position [1992, 0]
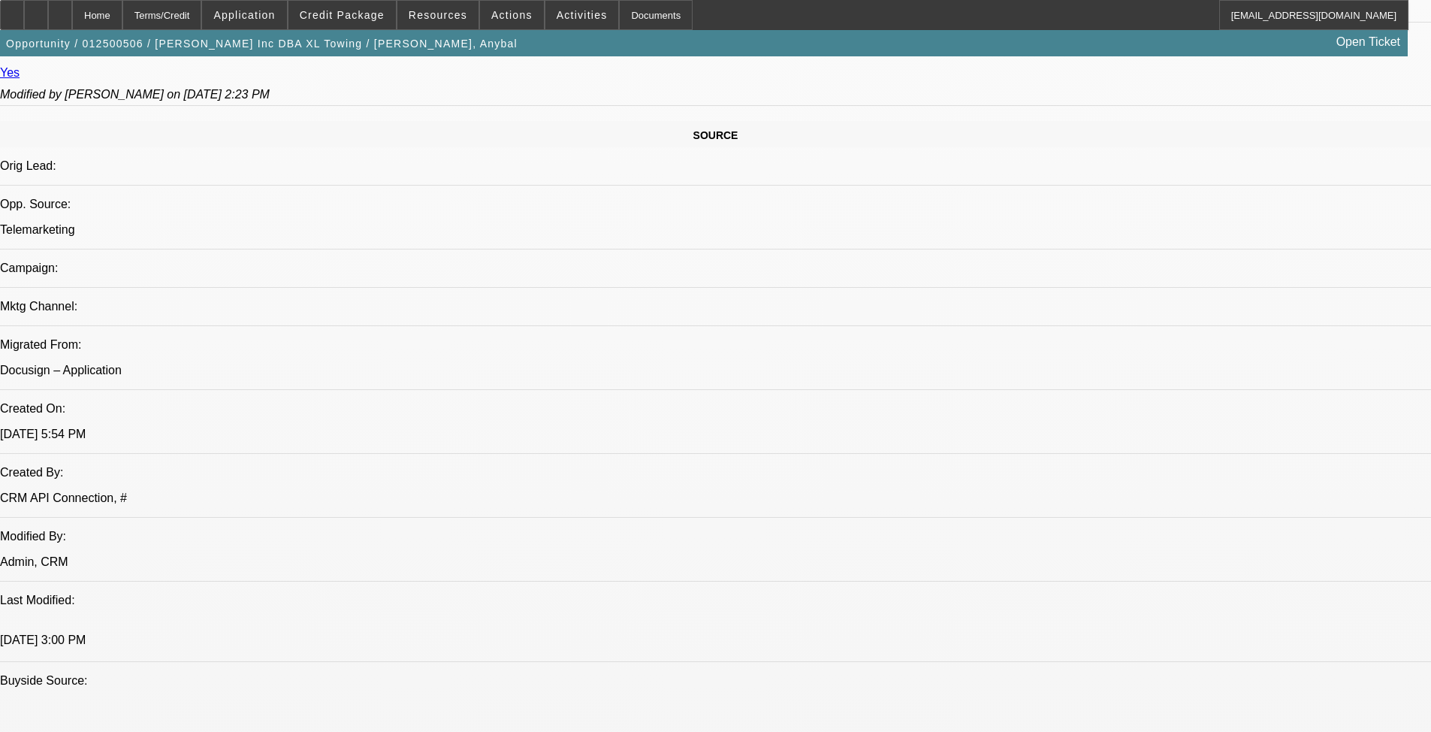
scroll to position [790, 0]
